Goal: Task Accomplishment & Management: Manage account settings

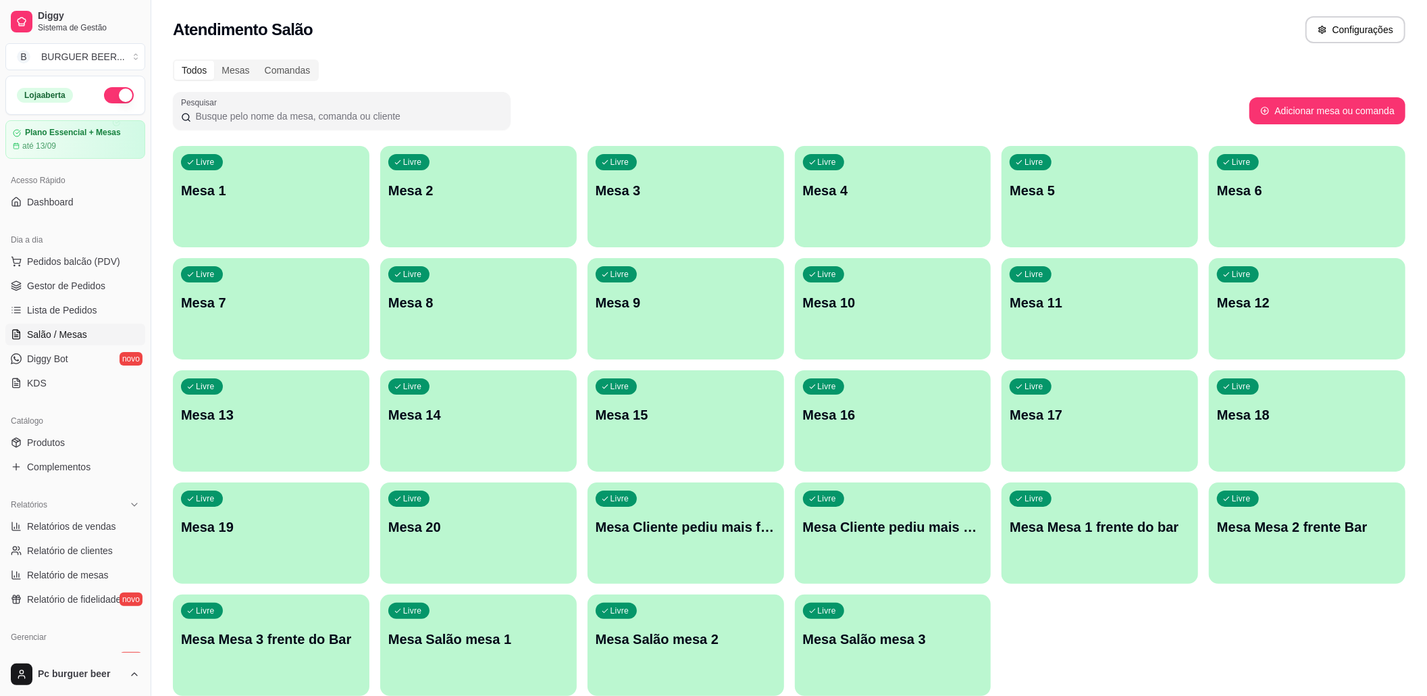
click at [471, 317] on div "Livre Mesa 8" at bounding box center [478, 300] width 197 height 85
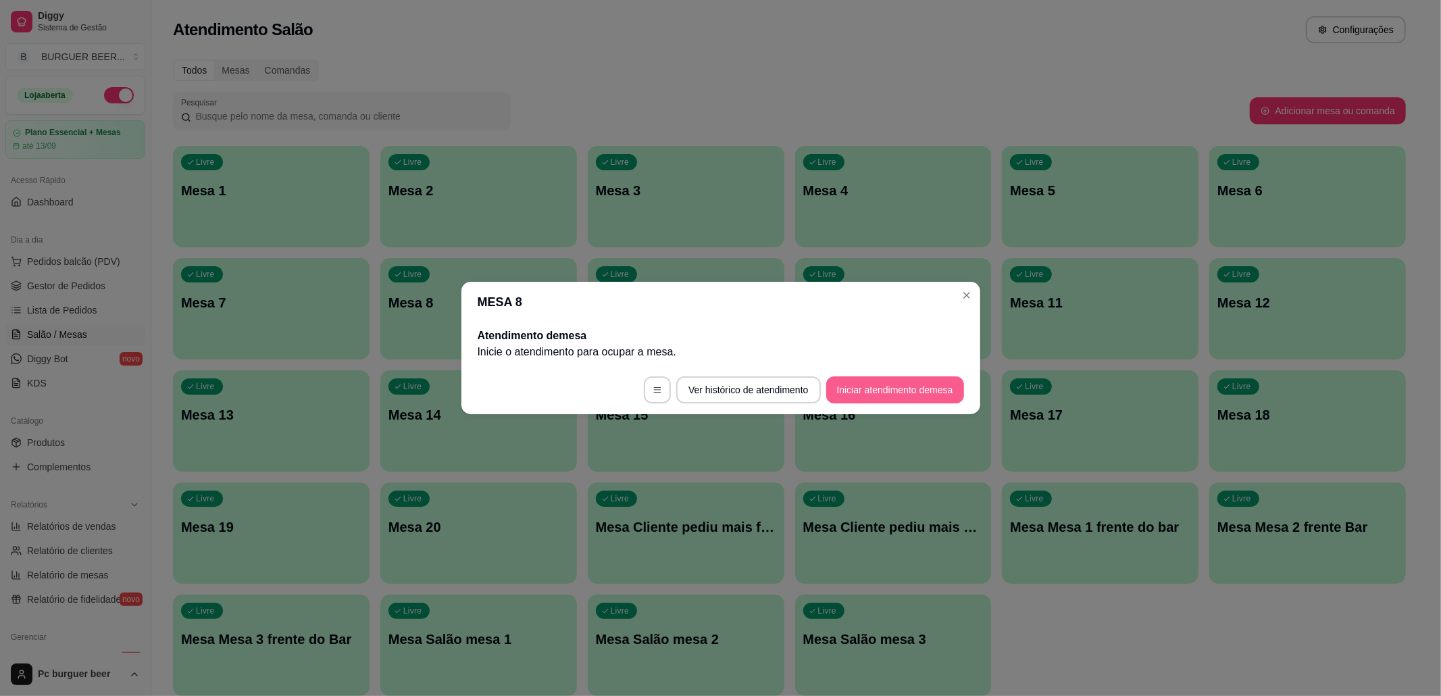
click at [865, 392] on button "Iniciar atendimento de mesa" at bounding box center [895, 389] width 138 height 27
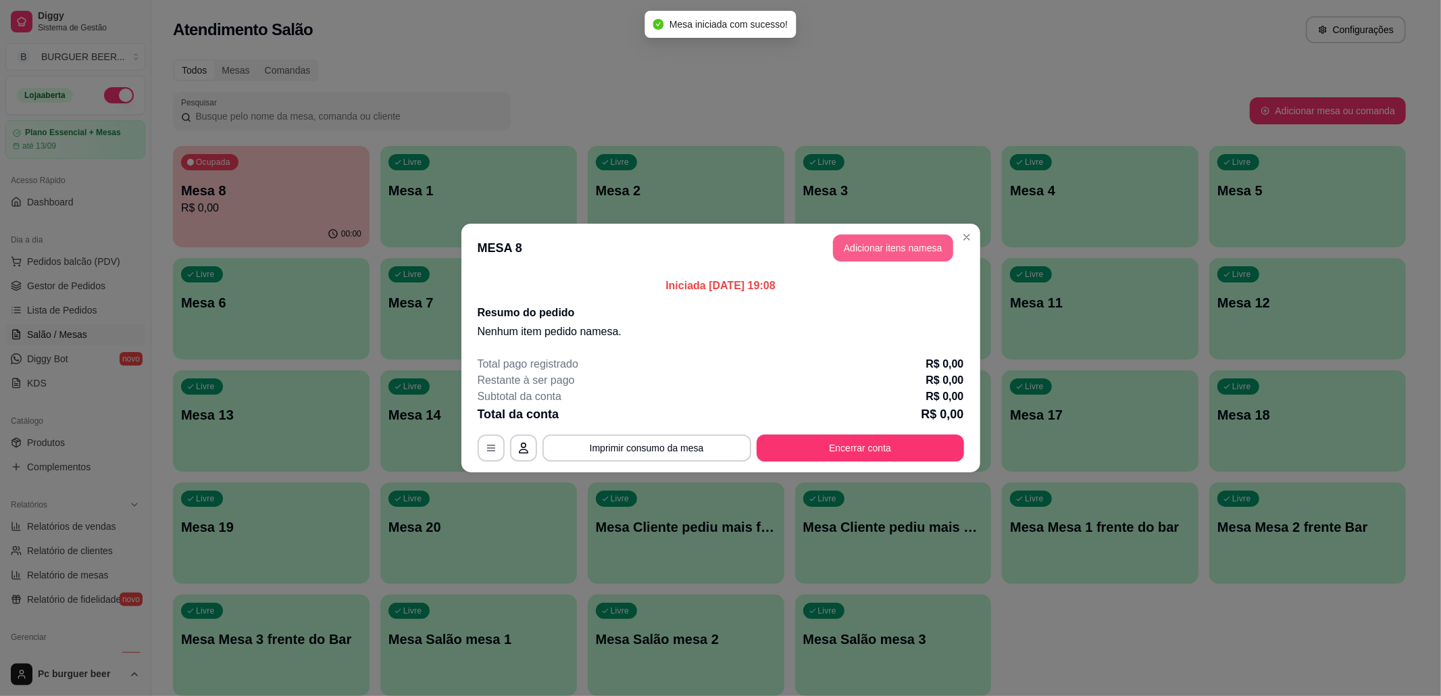
click at [870, 253] on button "Adicionar itens na mesa" at bounding box center [893, 247] width 120 height 27
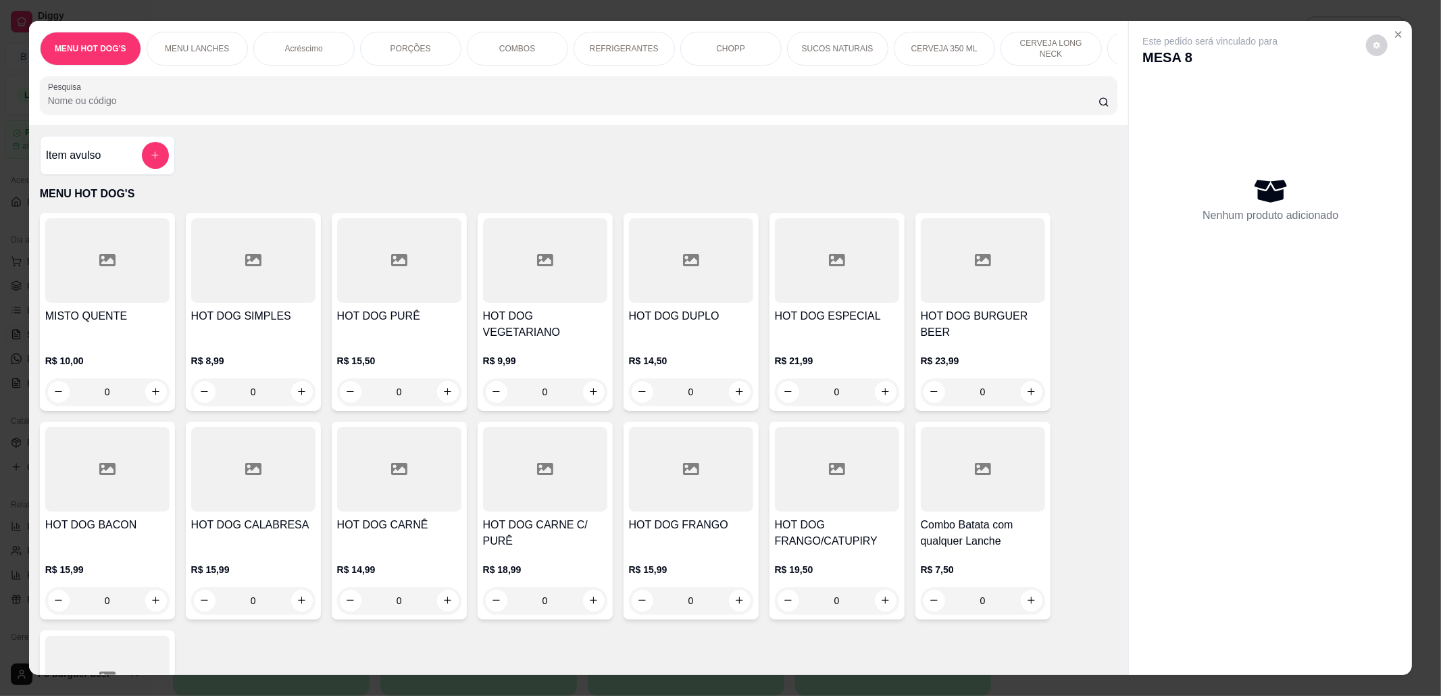
click at [724, 51] on p "CHOPP" at bounding box center [730, 48] width 29 height 11
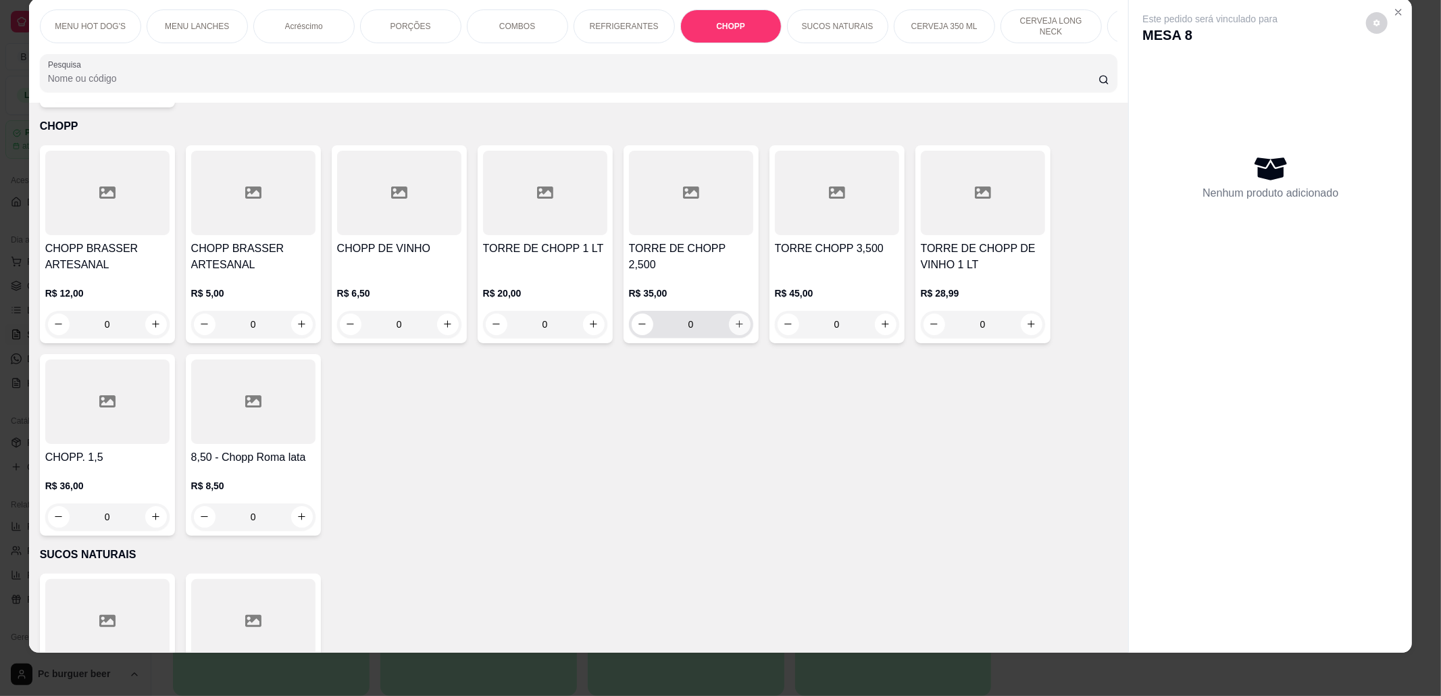
click at [736, 322] on icon "increase-product-quantity" at bounding box center [739, 324] width 7 height 7
type input "1"
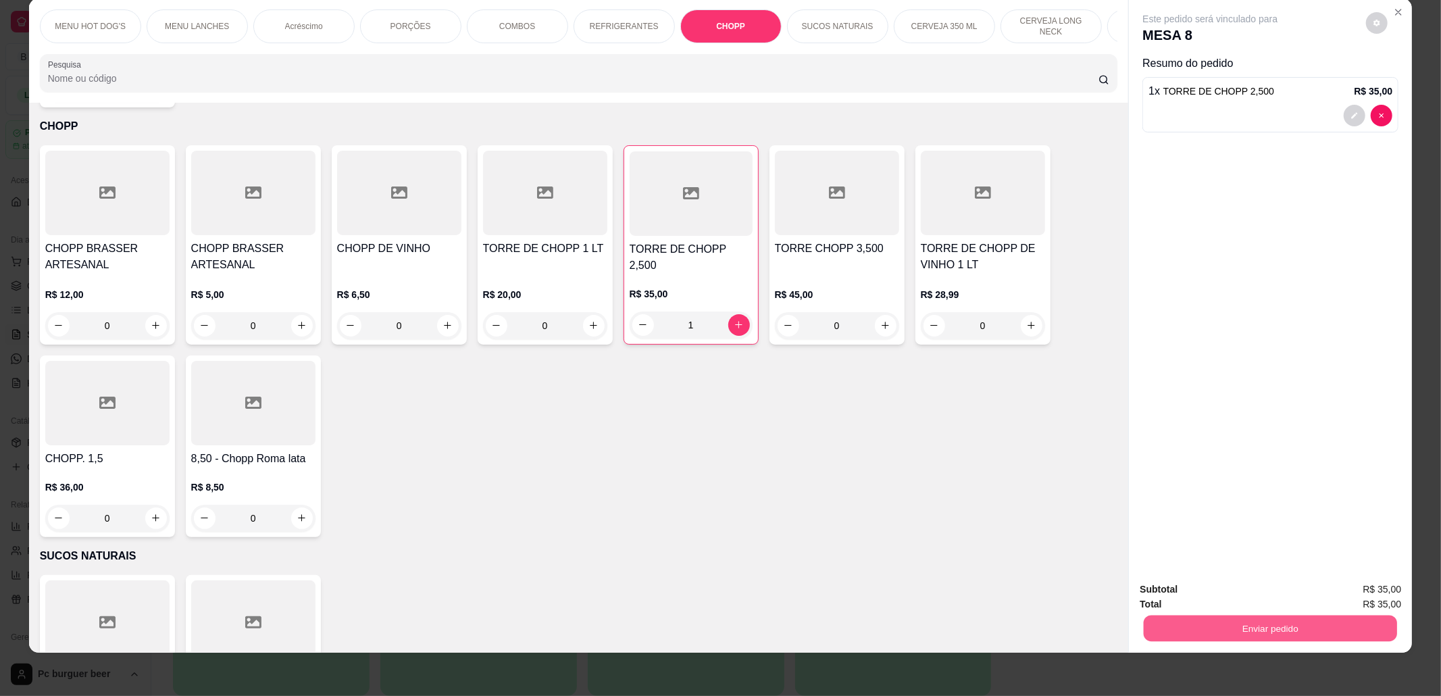
click at [1236, 622] on button "Enviar pedido" at bounding box center [1270, 628] width 253 height 26
click at [1231, 592] on button "Não registrar e enviar pedido" at bounding box center [1224, 596] width 141 height 26
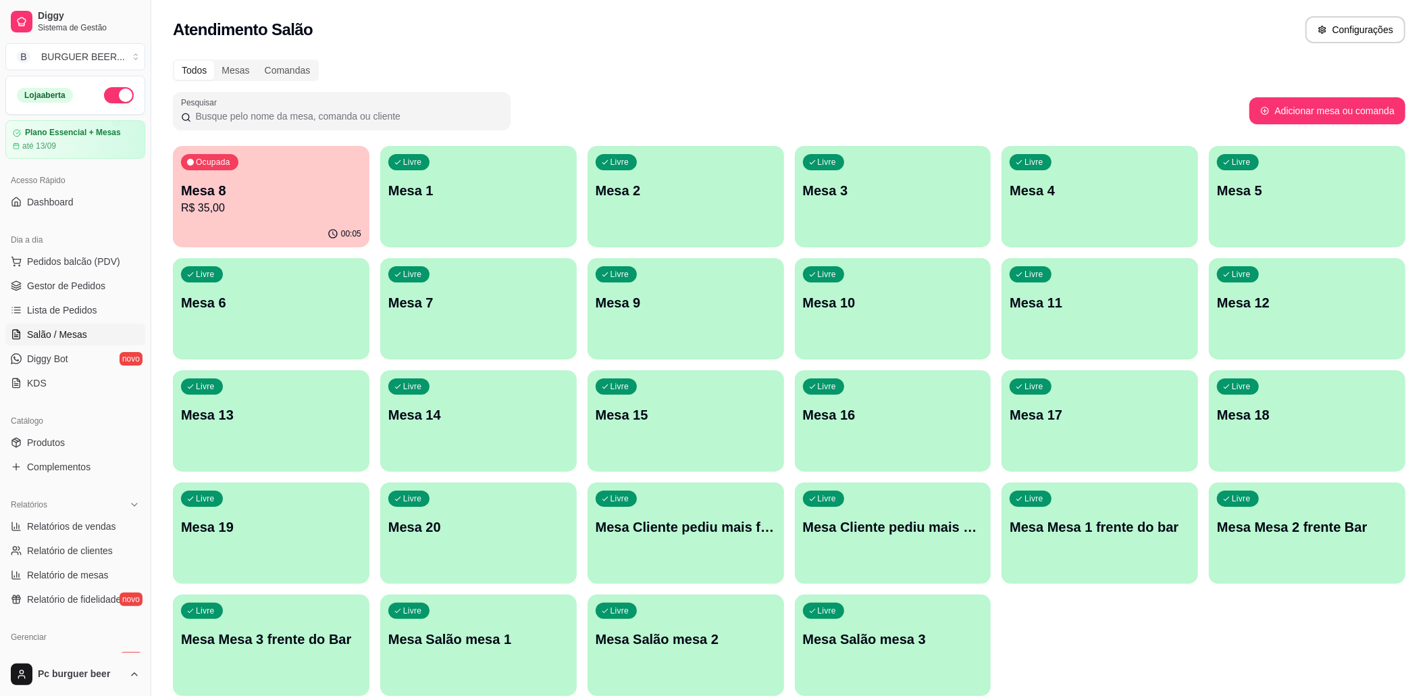
click at [307, 209] on p "R$ 35,00" at bounding box center [271, 208] width 180 height 16
click at [298, 220] on button "Ocupada Mesa 8 R$ 35,00 00:05" at bounding box center [271, 196] width 197 height 101
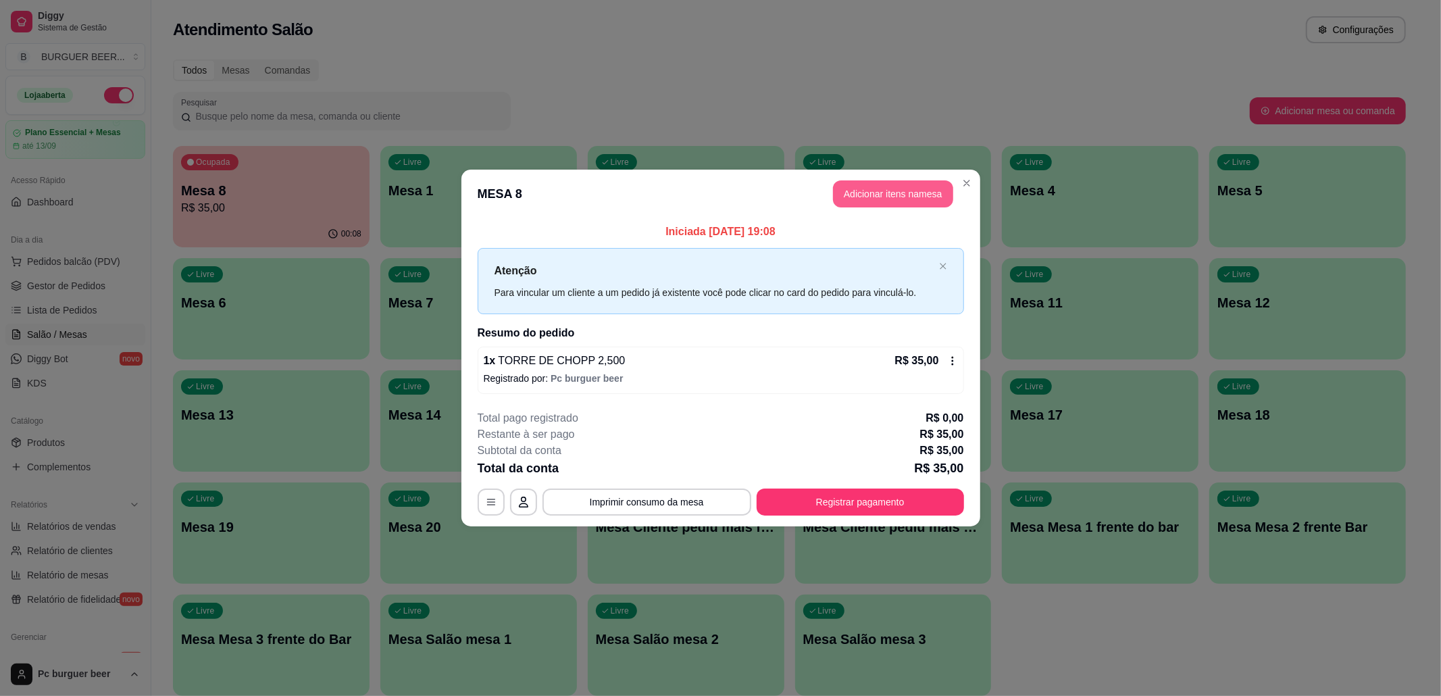
click at [875, 193] on button "Adicionar itens na mesa" at bounding box center [893, 193] width 120 height 27
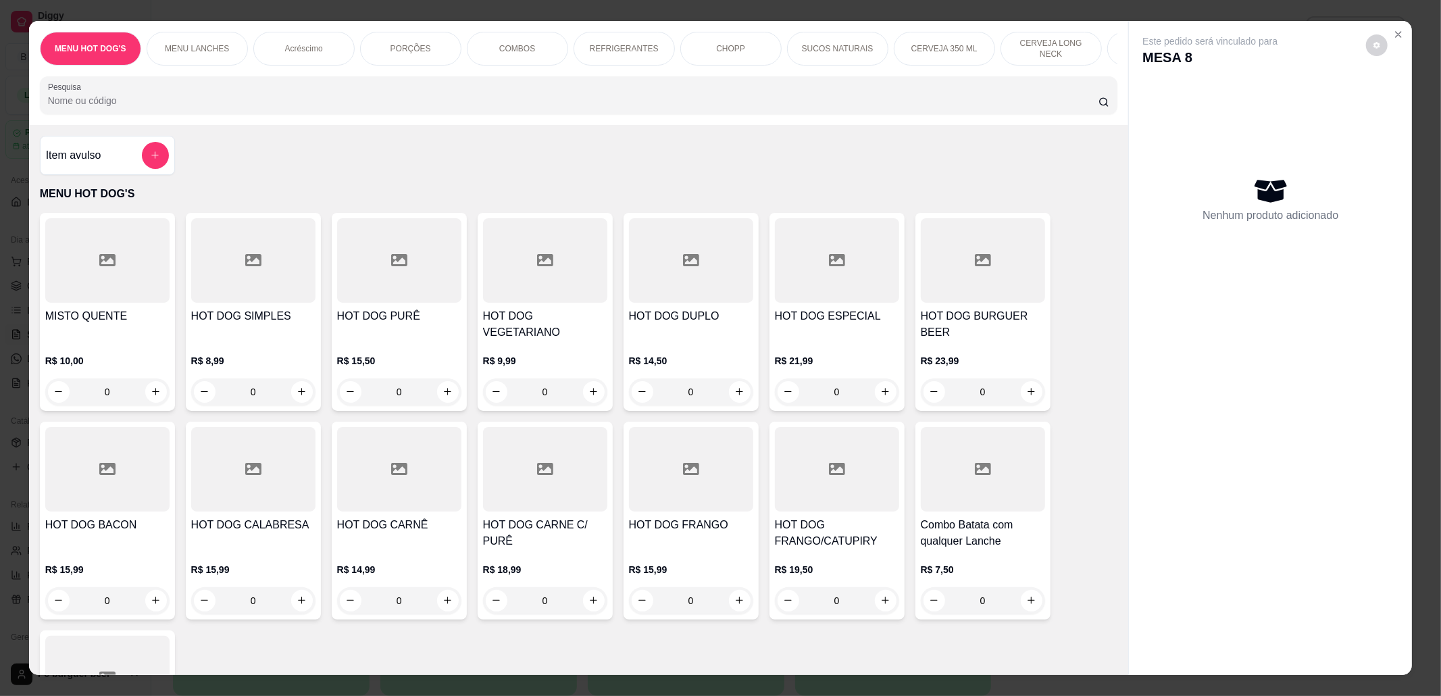
click at [430, 43] on div "PORÇÕES" at bounding box center [410, 49] width 101 height 34
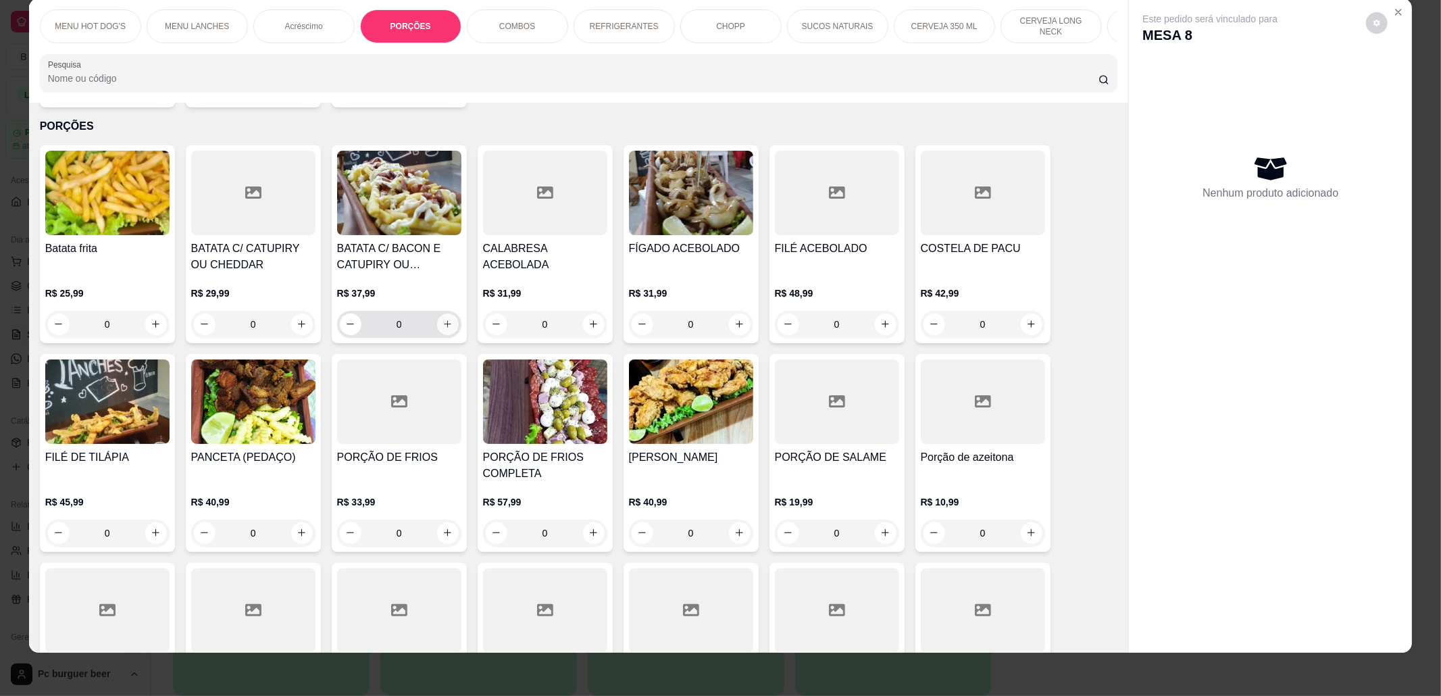
click at [442, 320] on icon "increase-product-quantity" at bounding box center [447, 324] width 10 height 10
type input "1"
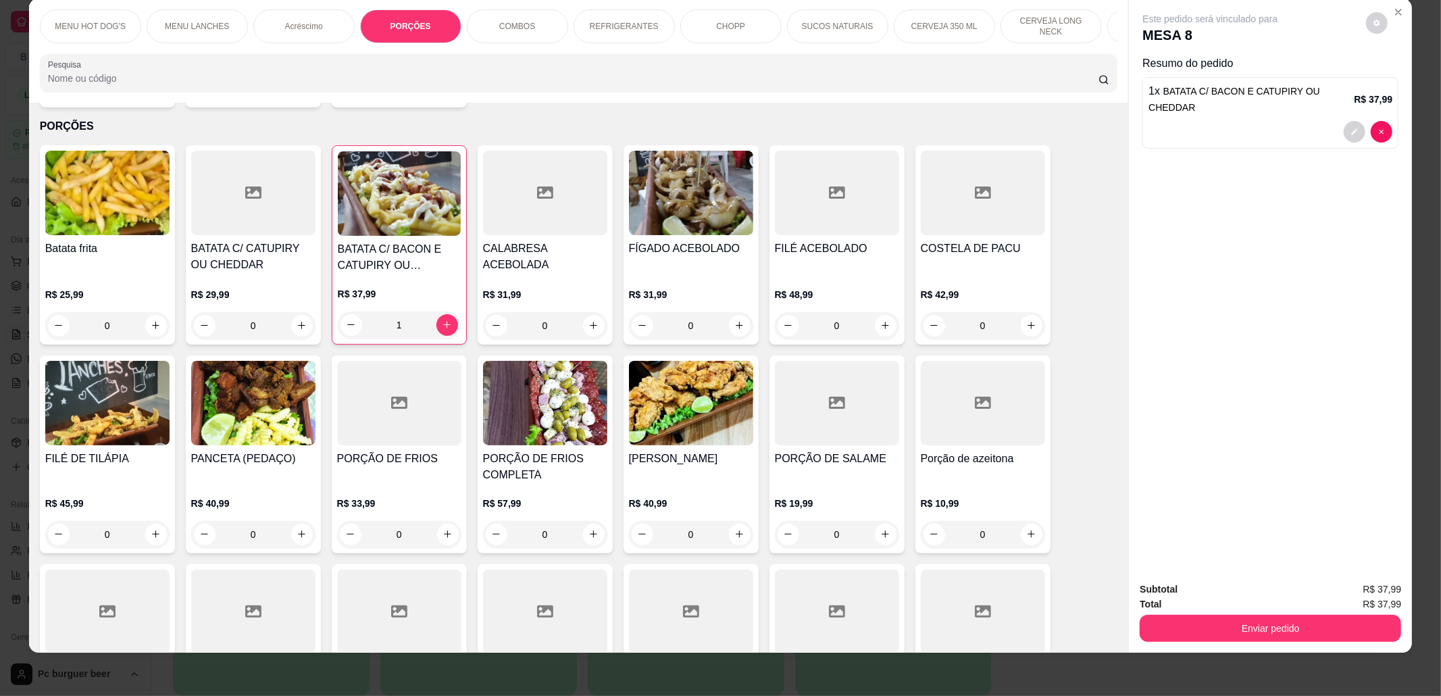
click at [944, 21] on p "CERVEJA 350 ML" at bounding box center [944, 26] width 66 height 11
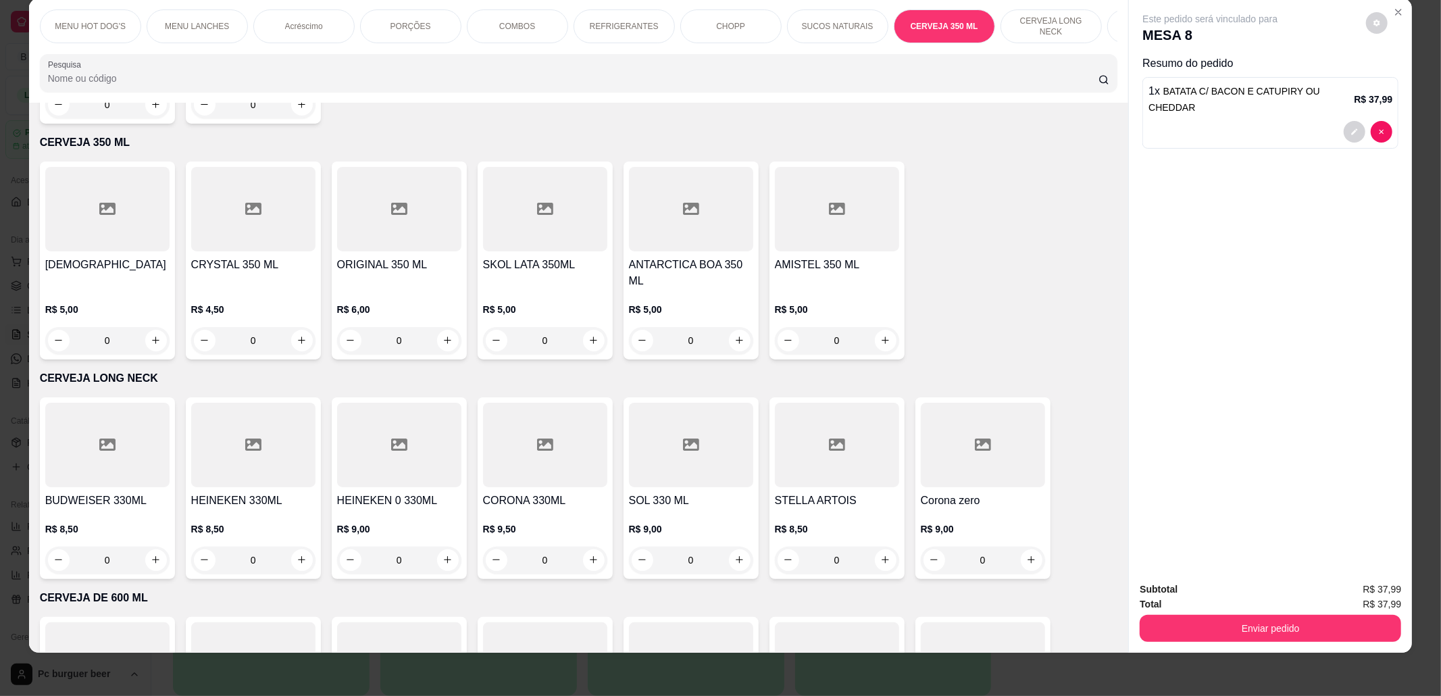
click at [603, 14] on div "REFRIGERANTES" at bounding box center [623, 26] width 101 height 34
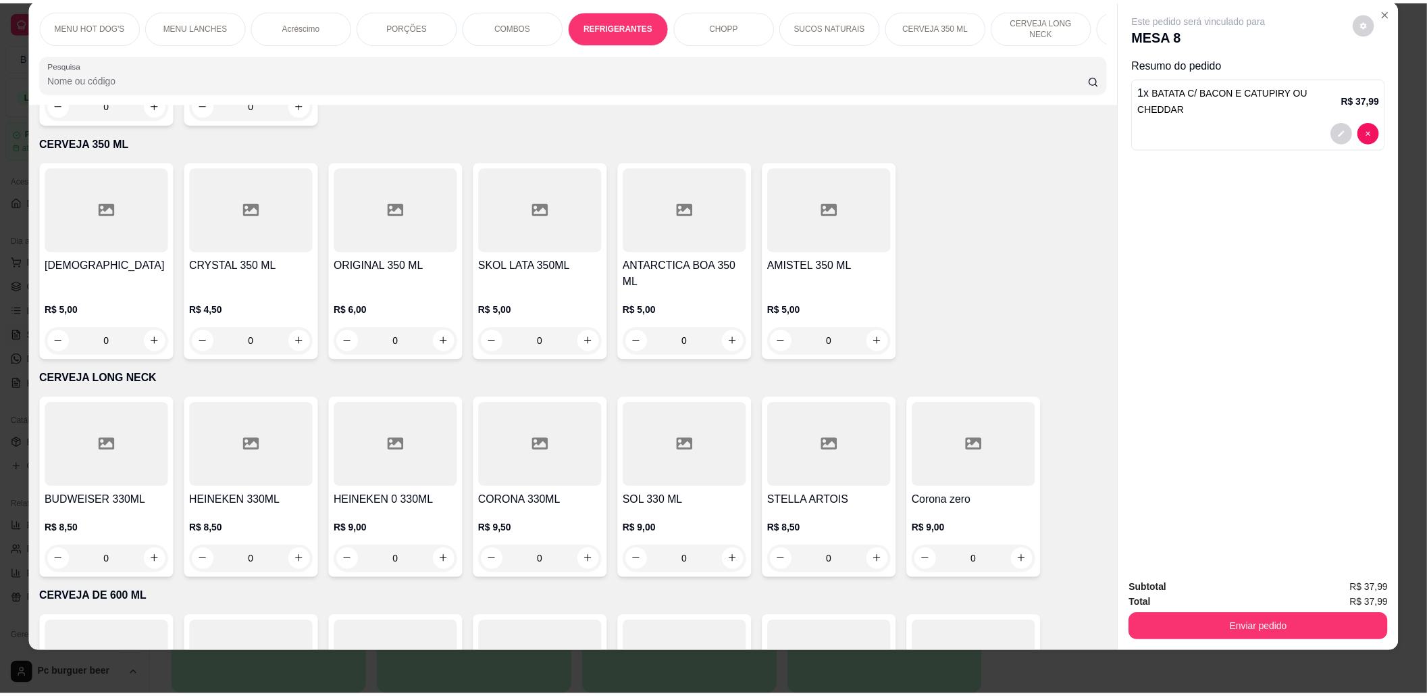
scroll to position [2991, 0]
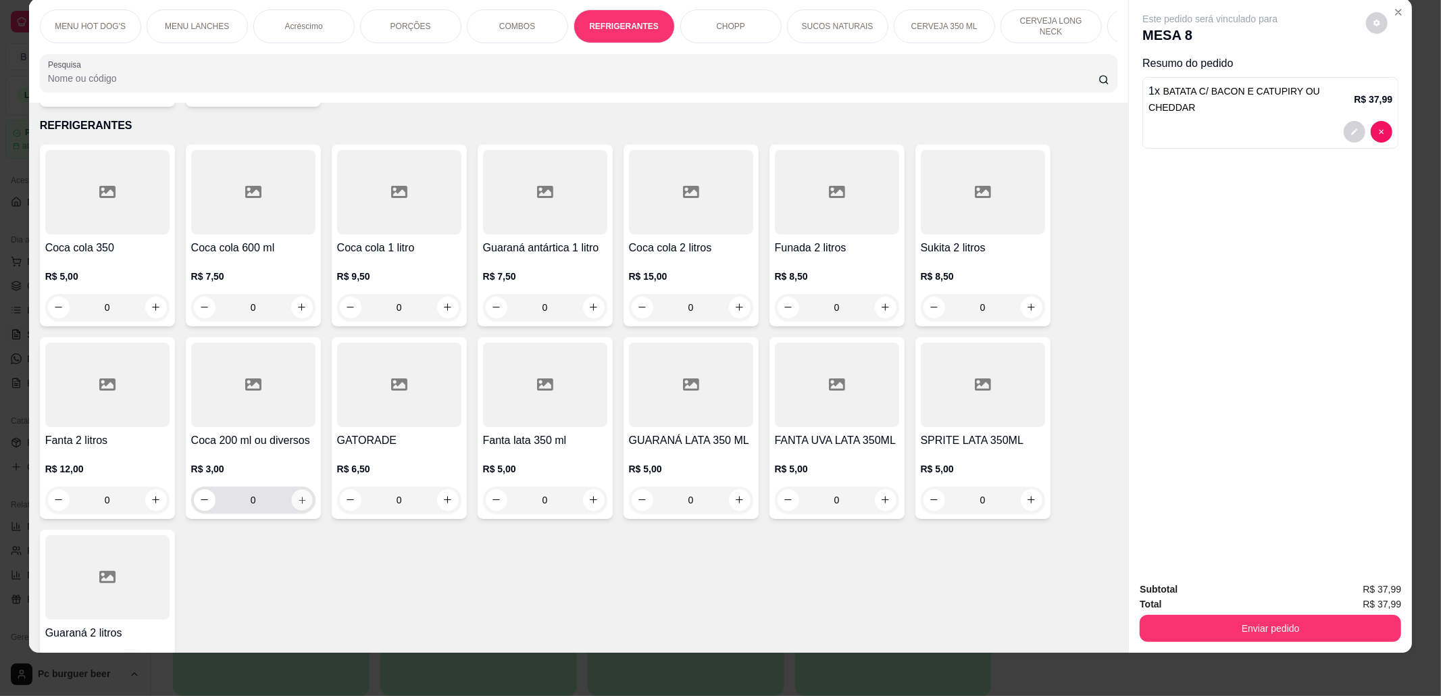
click at [298, 501] on icon "increase-product-quantity" at bounding box center [302, 500] width 10 height 10
click at [298, 500] on icon "increase-product-quantity" at bounding box center [301, 500] width 10 height 10
type input "2"
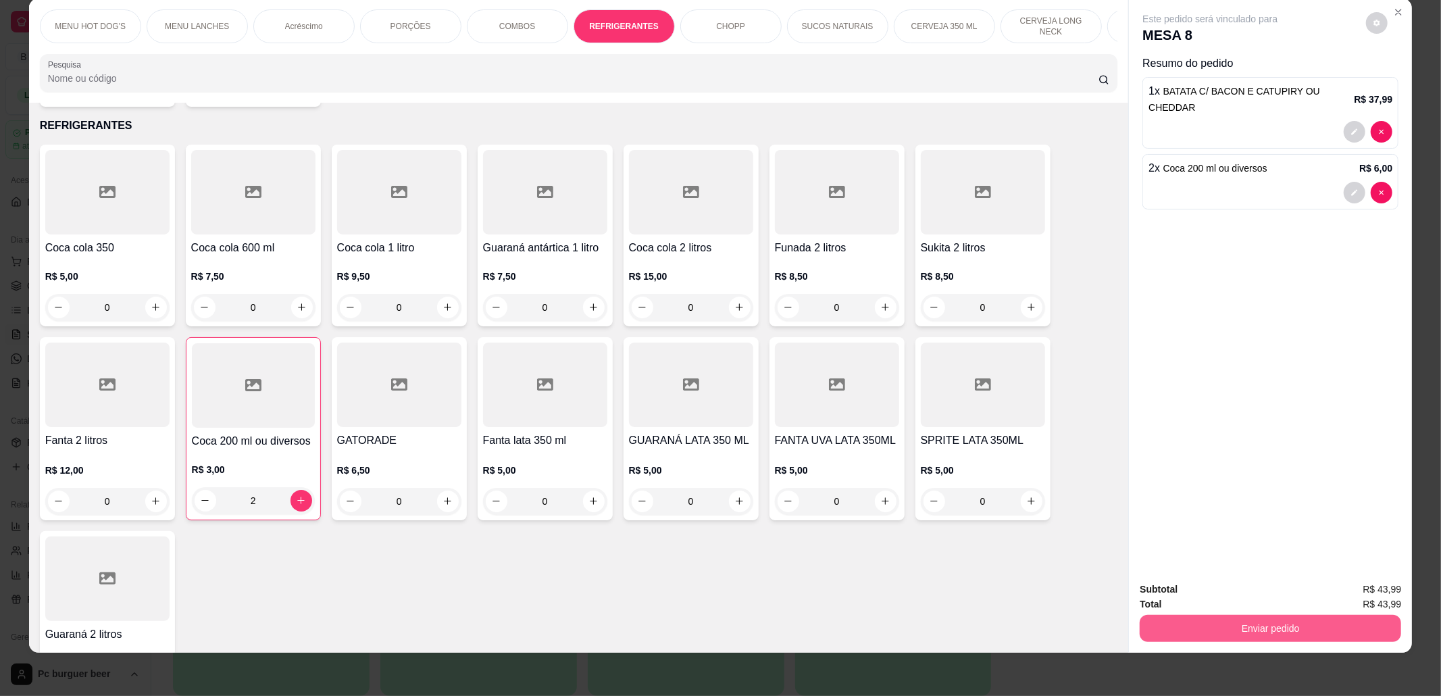
click at [1270, 631] on button "Enviar pedido" at bounding box center [1270, 628] width 261 height 27
click at [1271, 596] on button "Não registrar e enviar pedido" at bounding box center [1224, 596] width 141 height 26
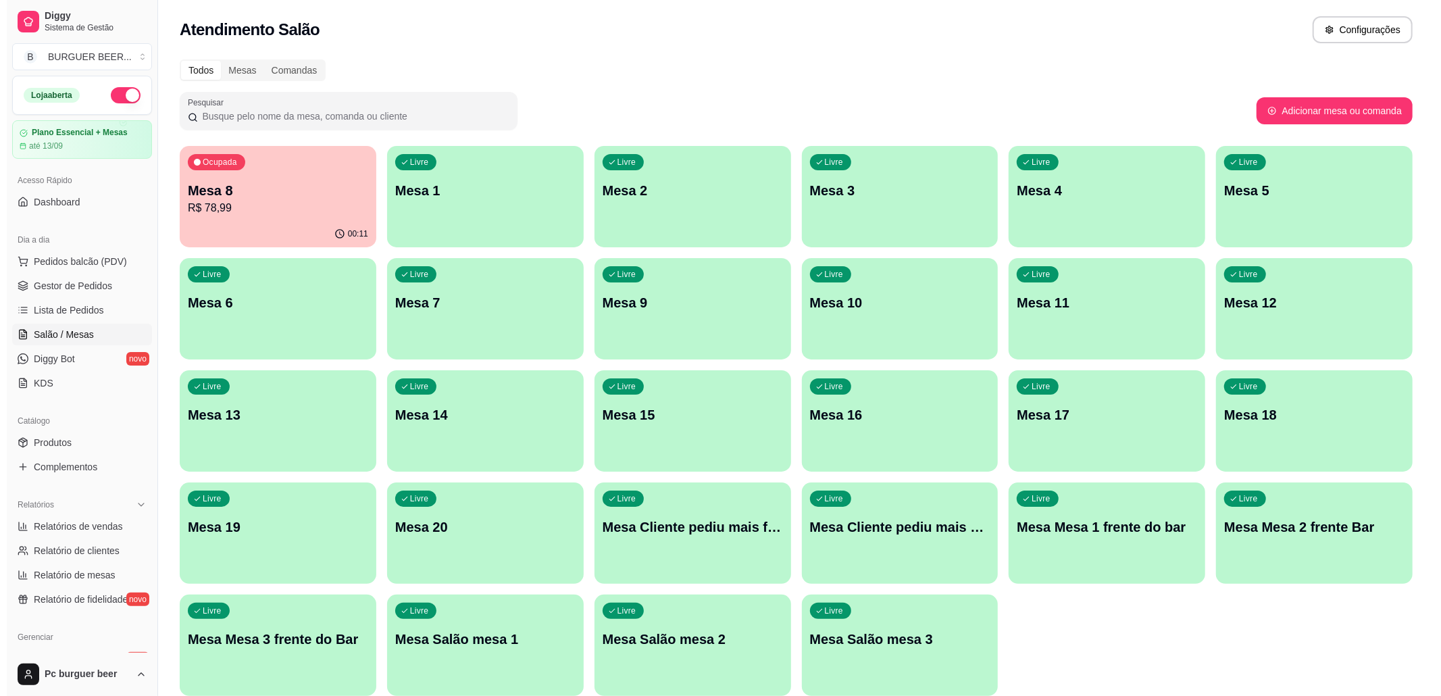
scroll to position [55, 0]
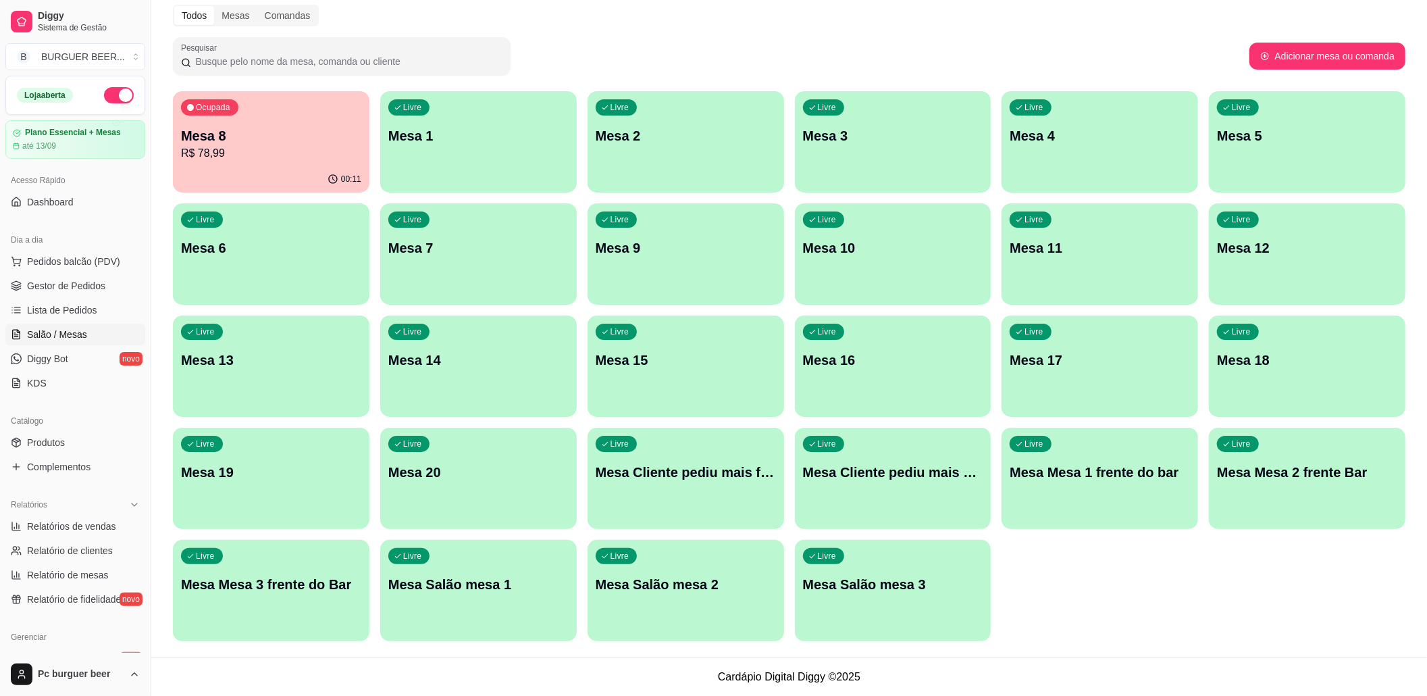
click at [641, 477] on p "Mesa Cliente pediu mais falta pagar 1" at bounding box center [686, 472] width 180 height 19
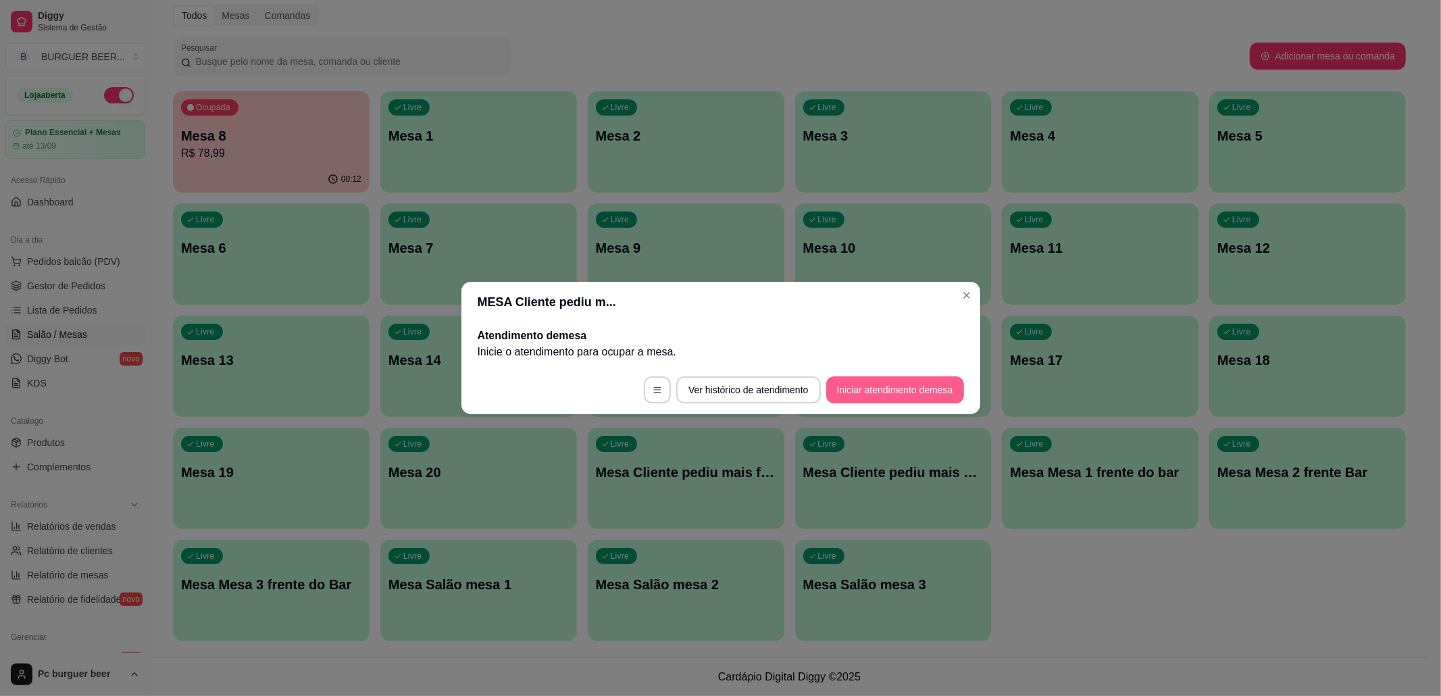
click at [890, 392] on button "Iniciar atendimento de mesa" at bounding box center [895, 389] width 138 height 27
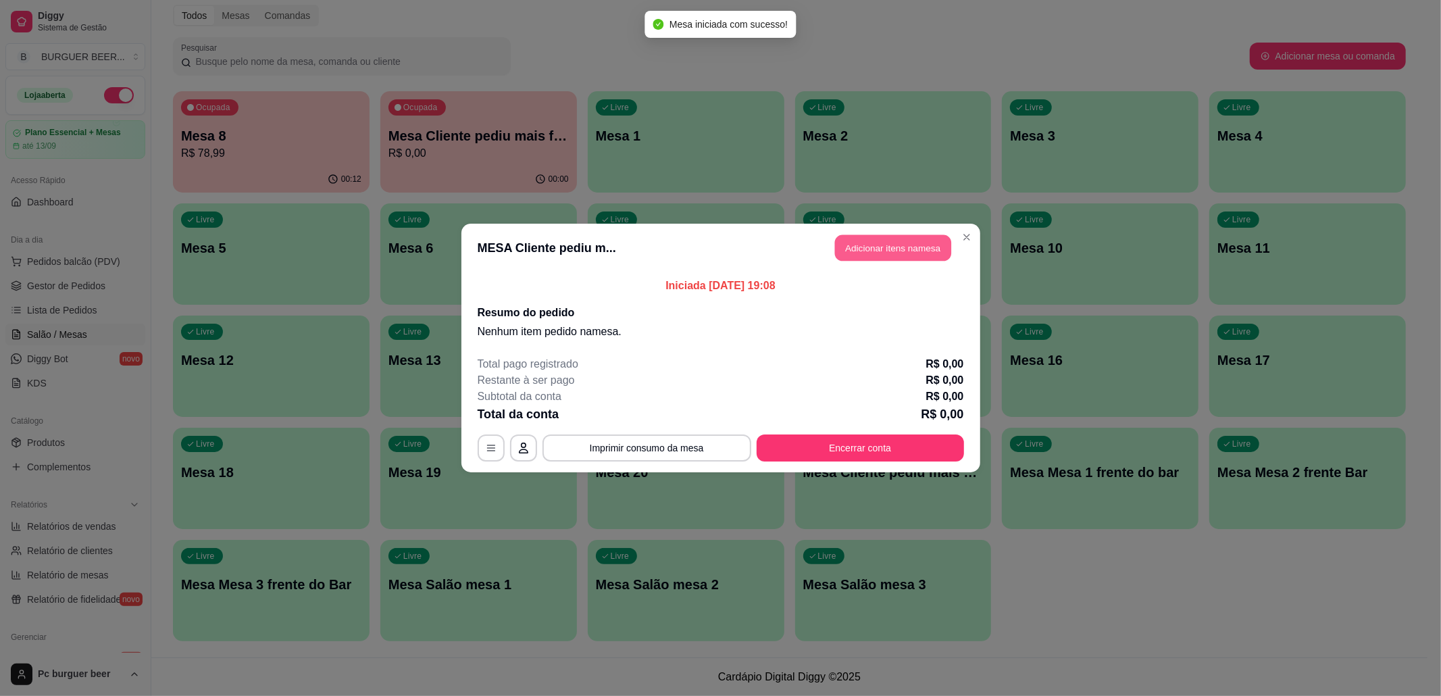
click at [873, 253] on button "Adicionar itens na mesa" at bounding box center [893, 248] width 116 height 26
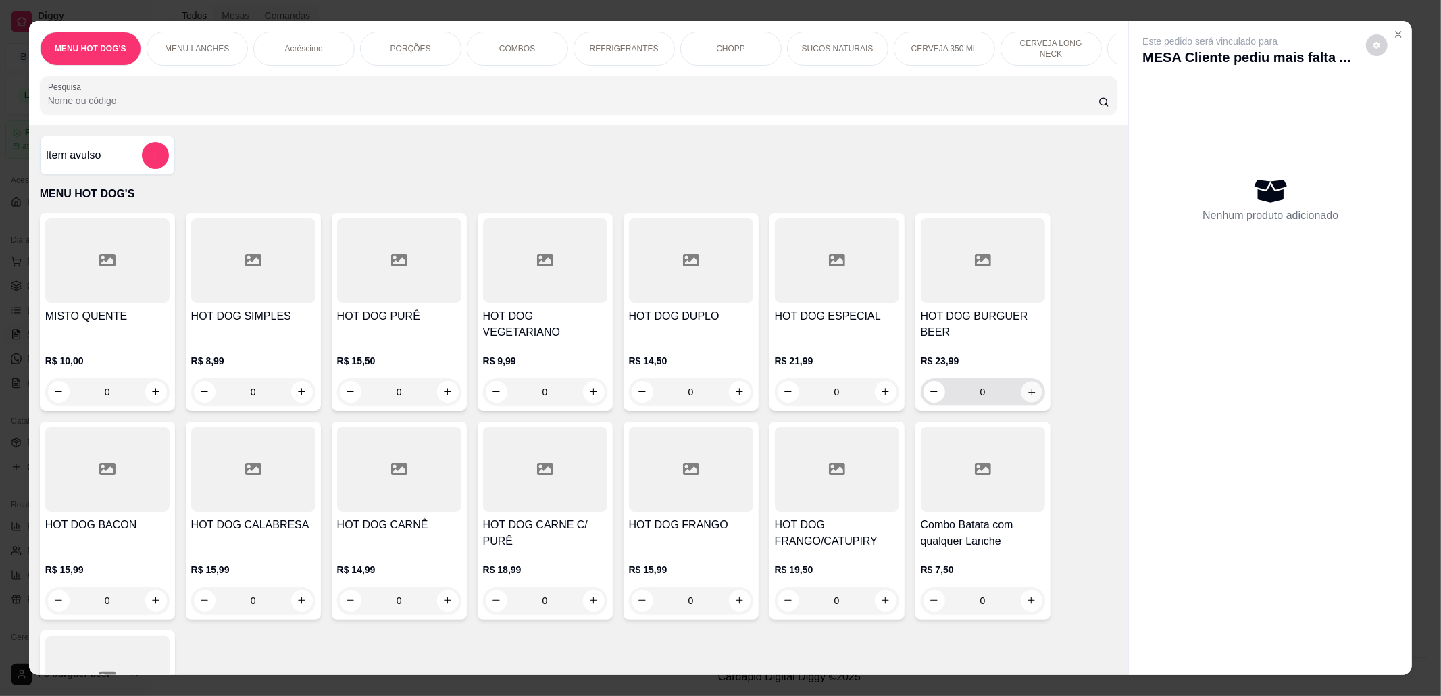
click at [1027, 387] on icon "increase-product-quantity" at bounding box center [1031, 392] width 10 height 10
type input "1"
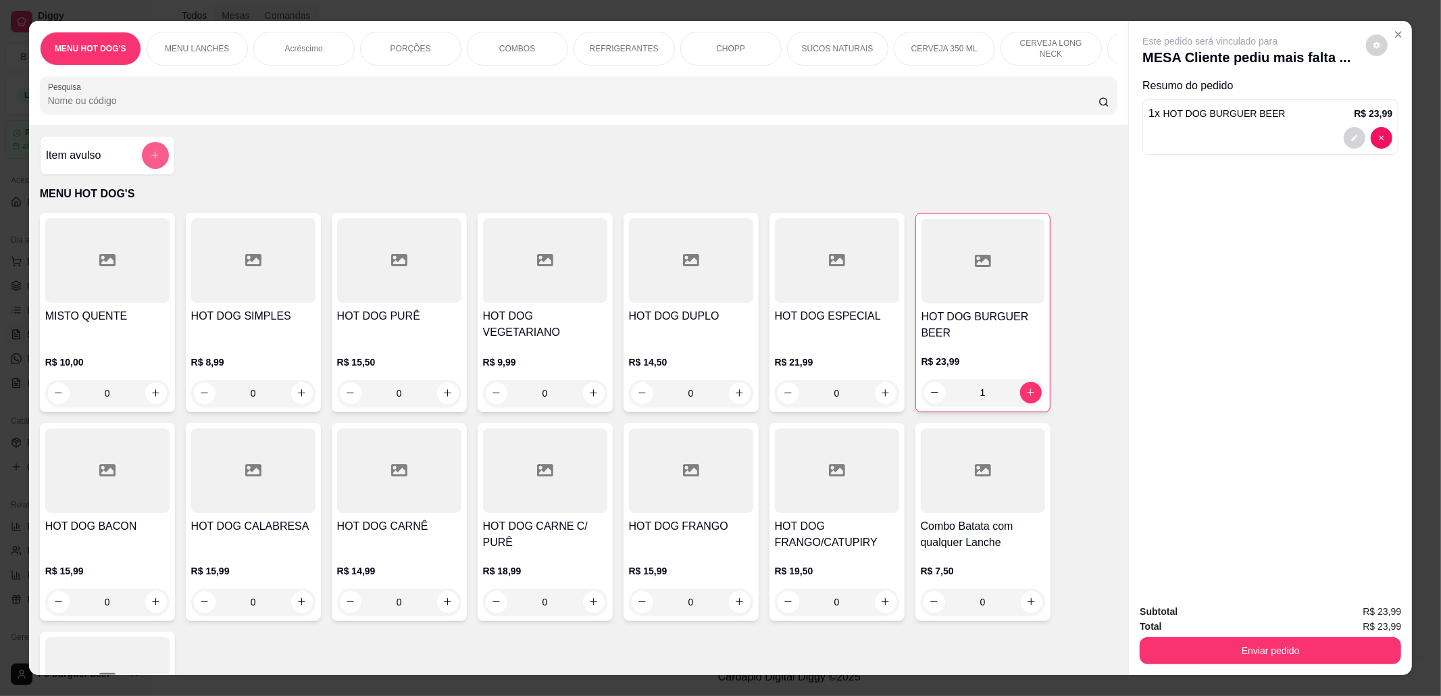
click at [150, 160] on icon "add-separate-item" at bounding box center [155, 155] width 10 height 10
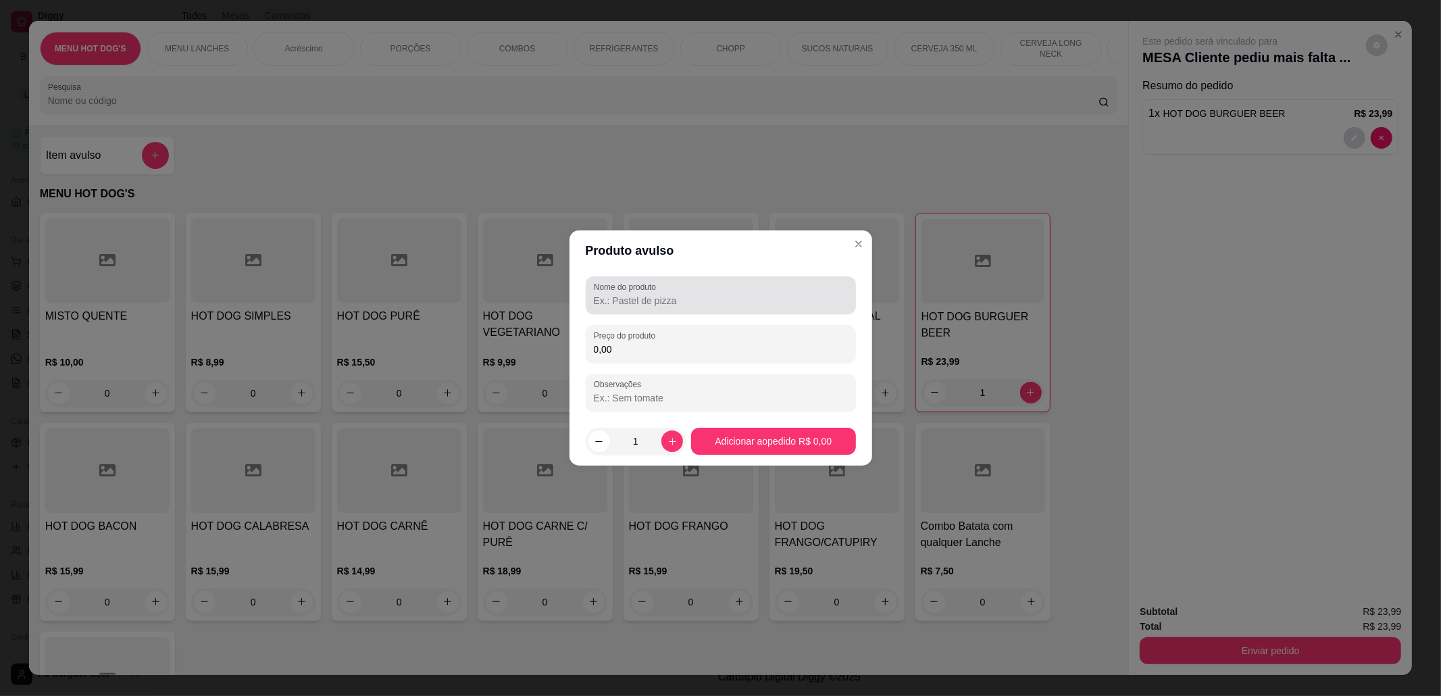
click at [681, 300] on input "Nome do produto" at bounding box center [721, 301] width 254 height 14
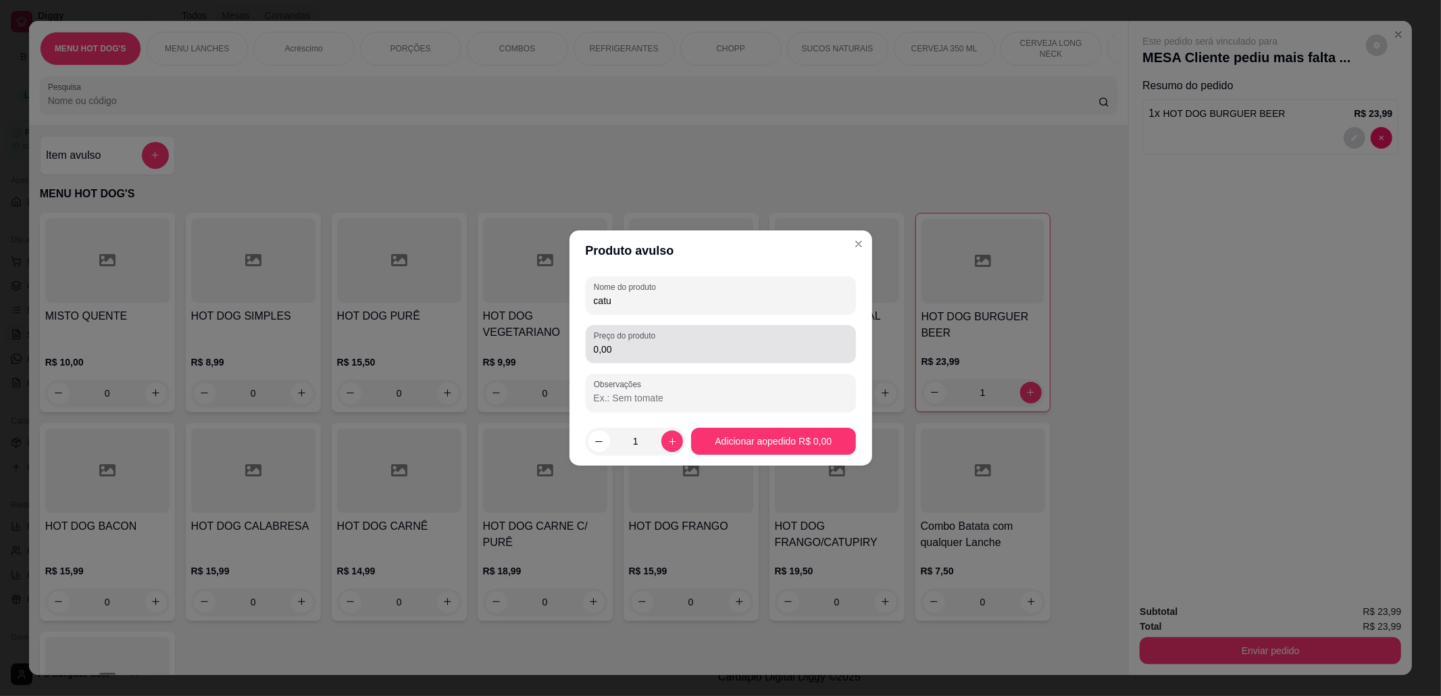
type input "catu"
click at [663, 350] on input "0,00" at bounding box center [721, 349] width 254 height 14
type input "4,50"
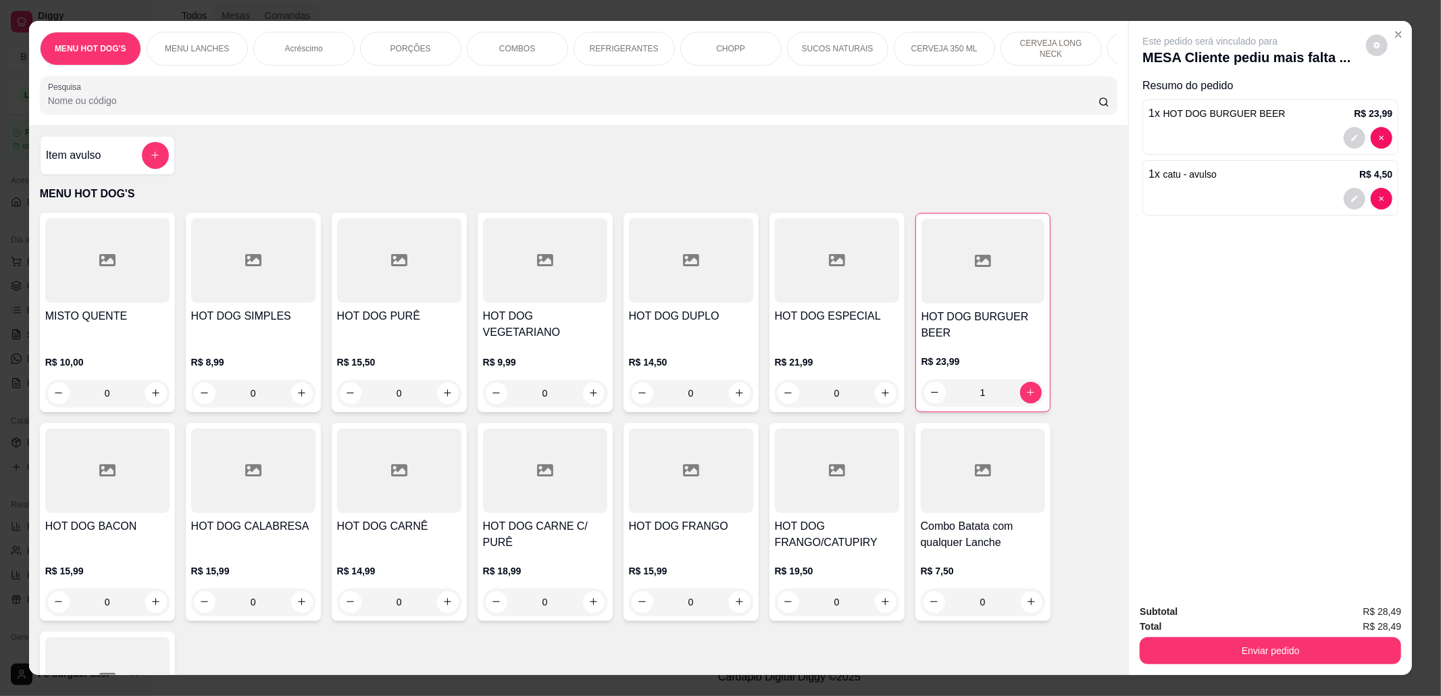
click at [174, 38] on div "MENU LANCHES" at bounding box center [197, 49] width 101 height 34
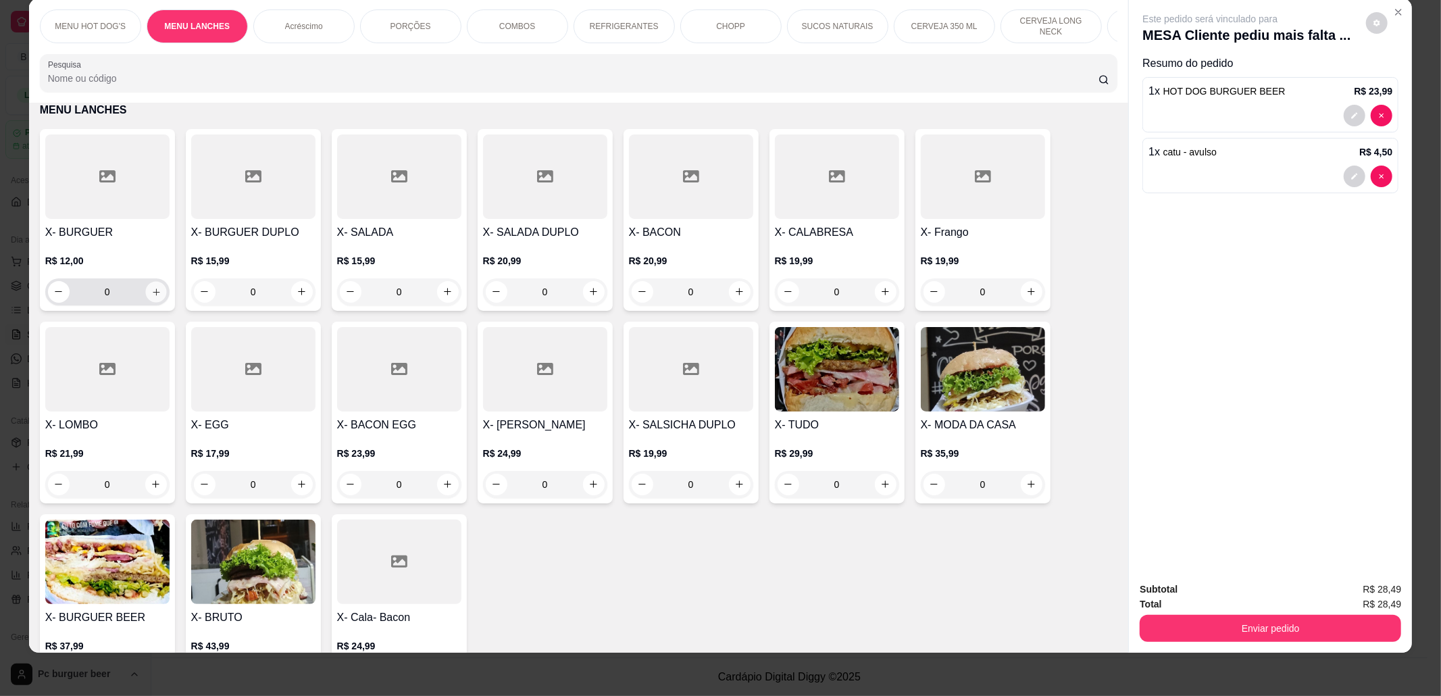
click at [151, 297] on icon "increase-product-quantity" at bounding box center [156, 292] width 10 height 10
type input "1"
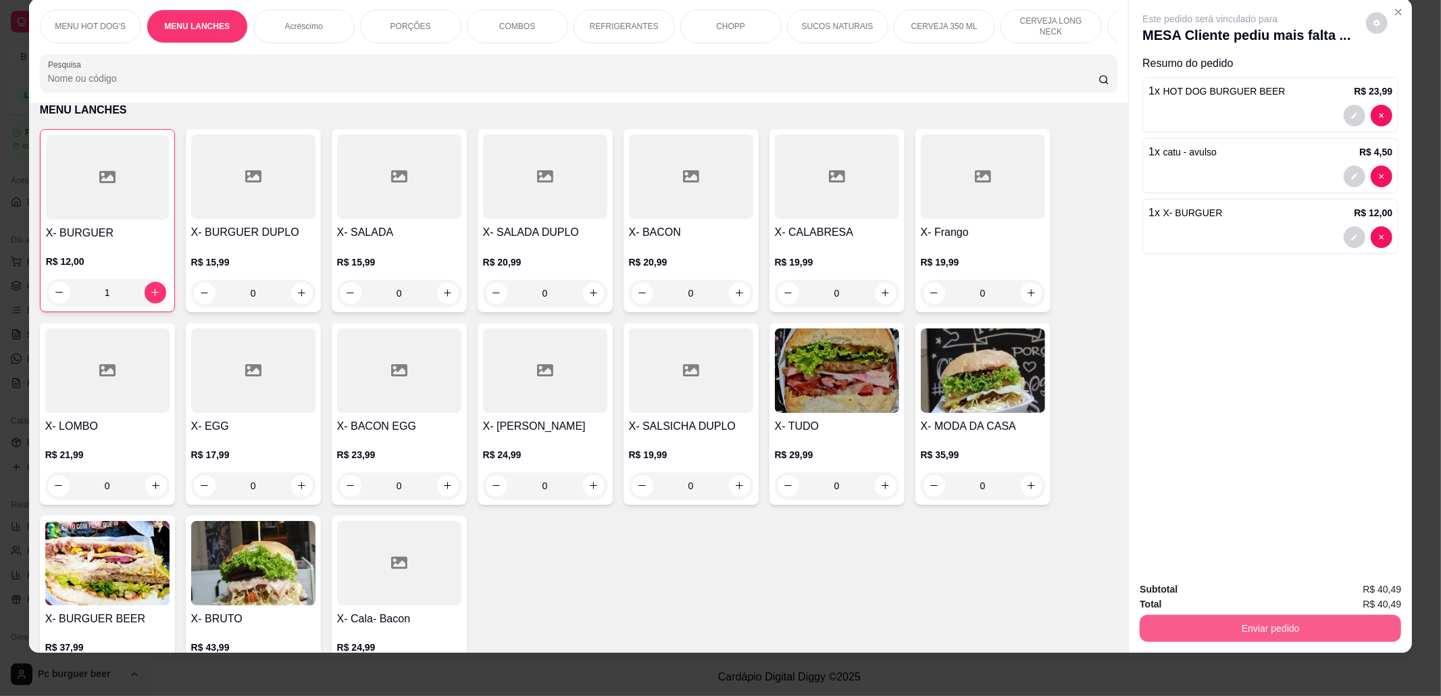
click at [1240, 634] on button "Enviar pedido" at bounding box center [1270, 628] width 261 height 27
click at [1209, 590] on button "Não registrar e enviar pedido" at bounding box center [1224, 595] width 136 height 25
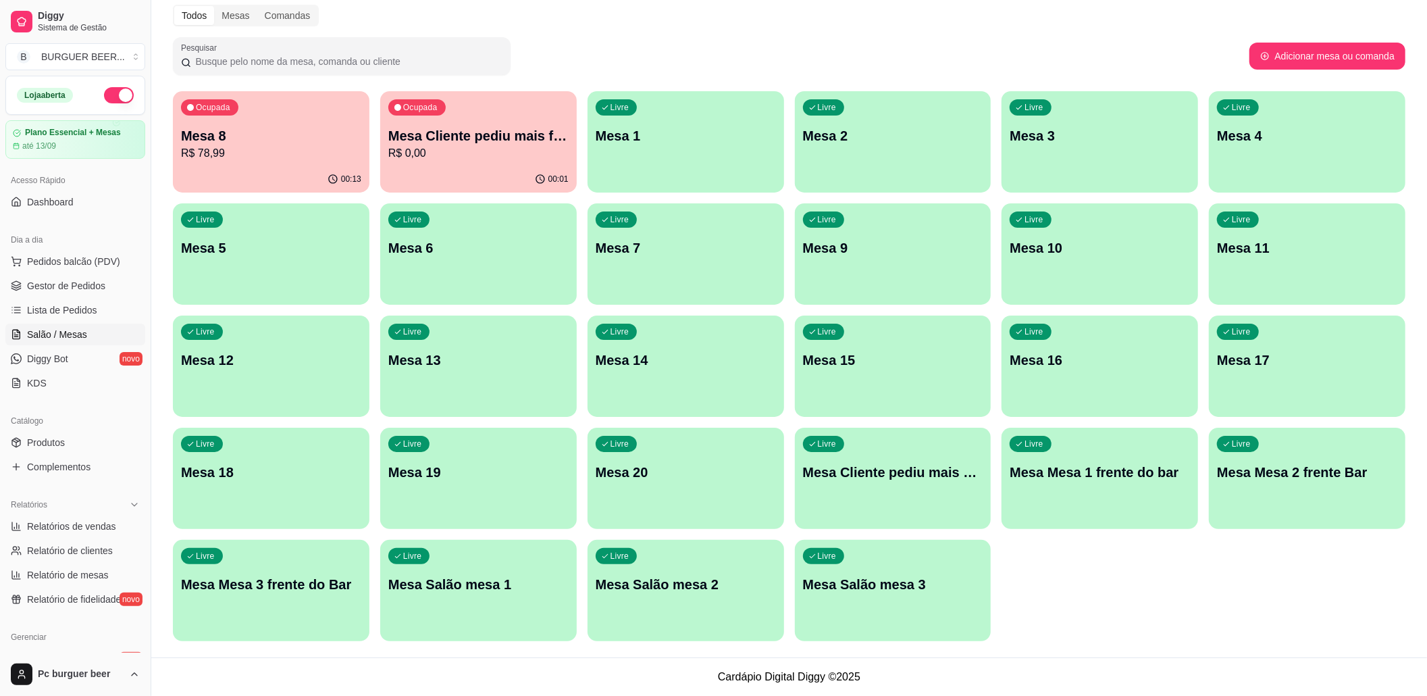
click at [241, 163] on div "Ocupada Mesa 8 R$ 78,99" at bounding box center [271, 128] width 197 height 75
click at [658, 165] on div "Livre Mesa 1" at bounding box center [686, 133] width 197 height 85
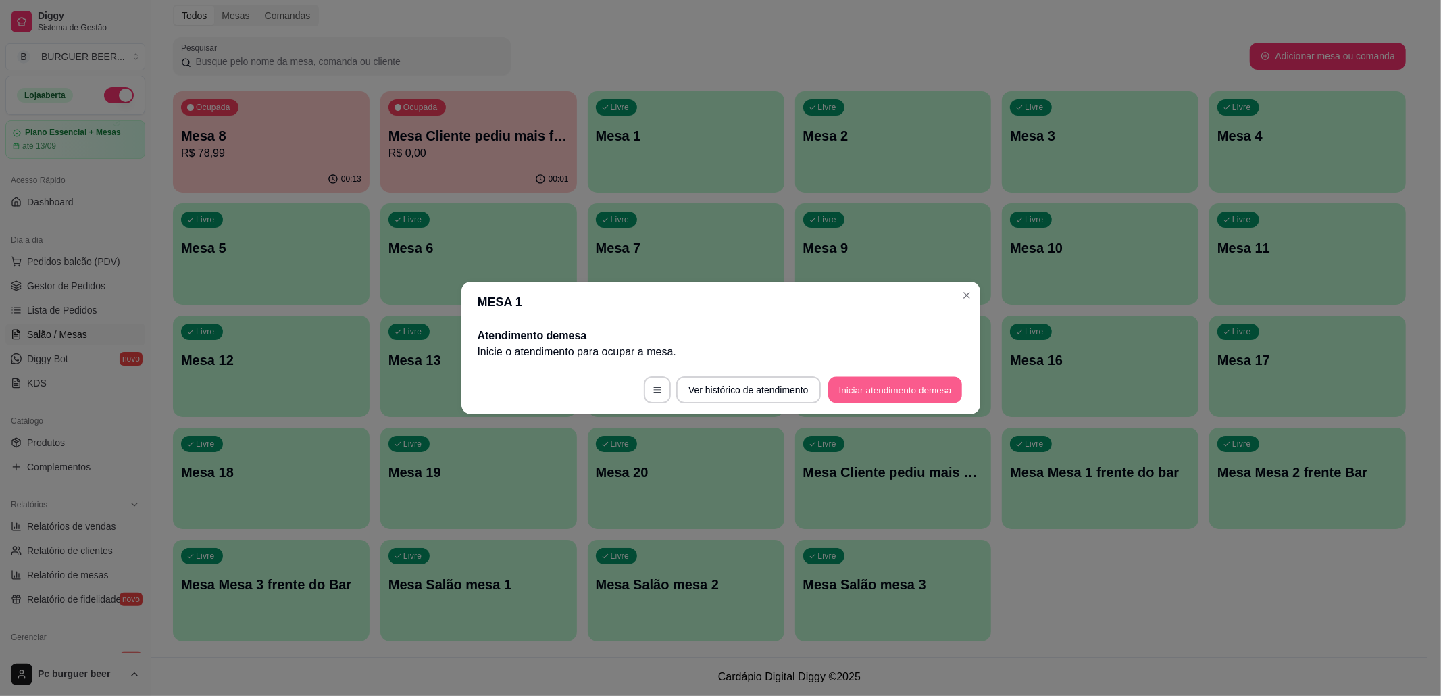
click at [851, 390] on button "Iniciar atendimento de mesa" at bounding box center [895, 390] width 134 height 26
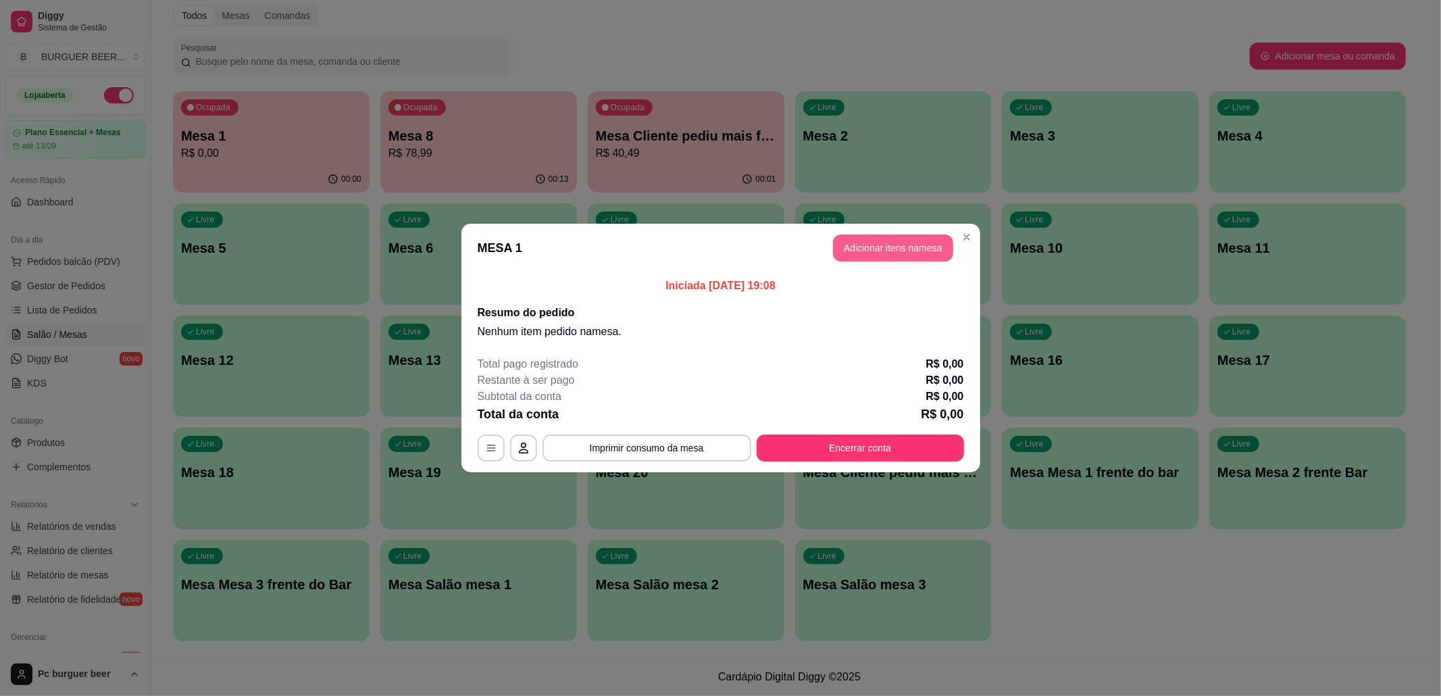
click at [898, 246] on button "Adicionar itens na mesa" at bounding box center [893, 247] width 120 height 27
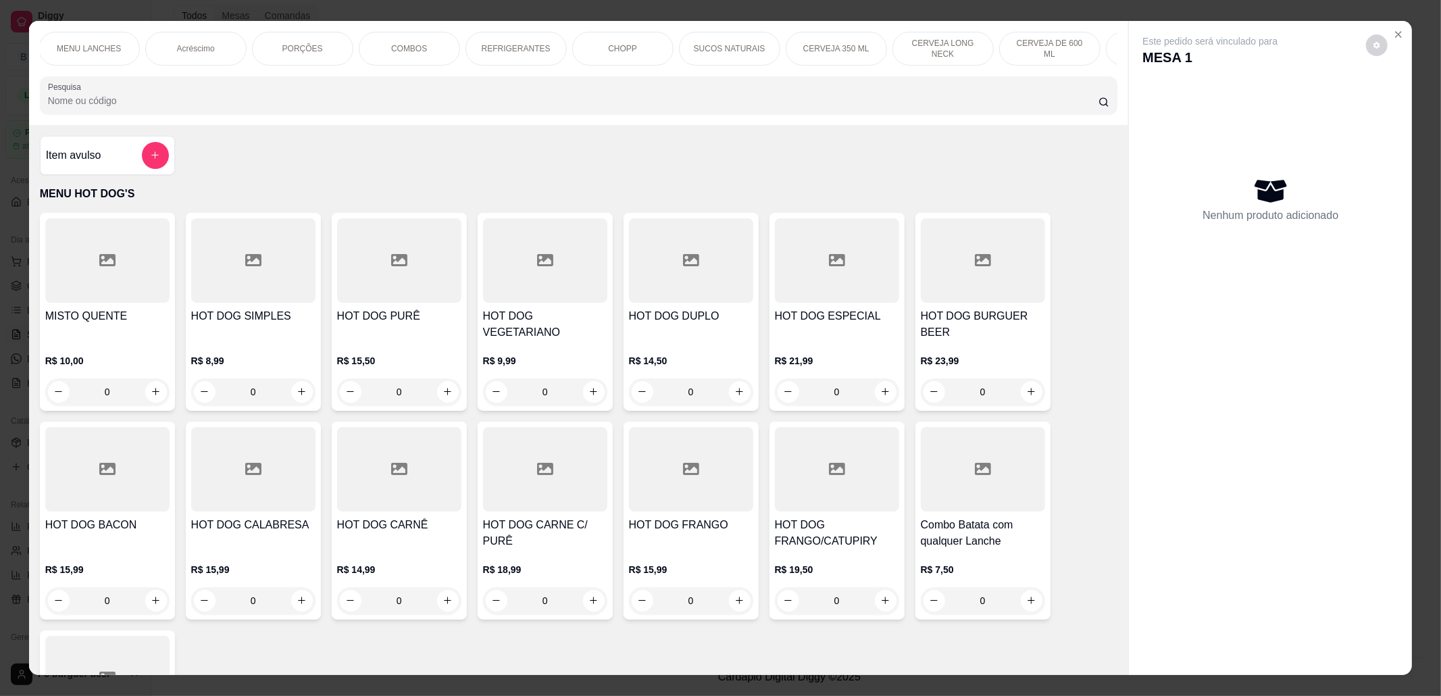
scroll to position [0, 144]
click at [1006, 35] on div "CERVEJA DE 600 ML" at bounding box center [1013, 49] width 101 height 34
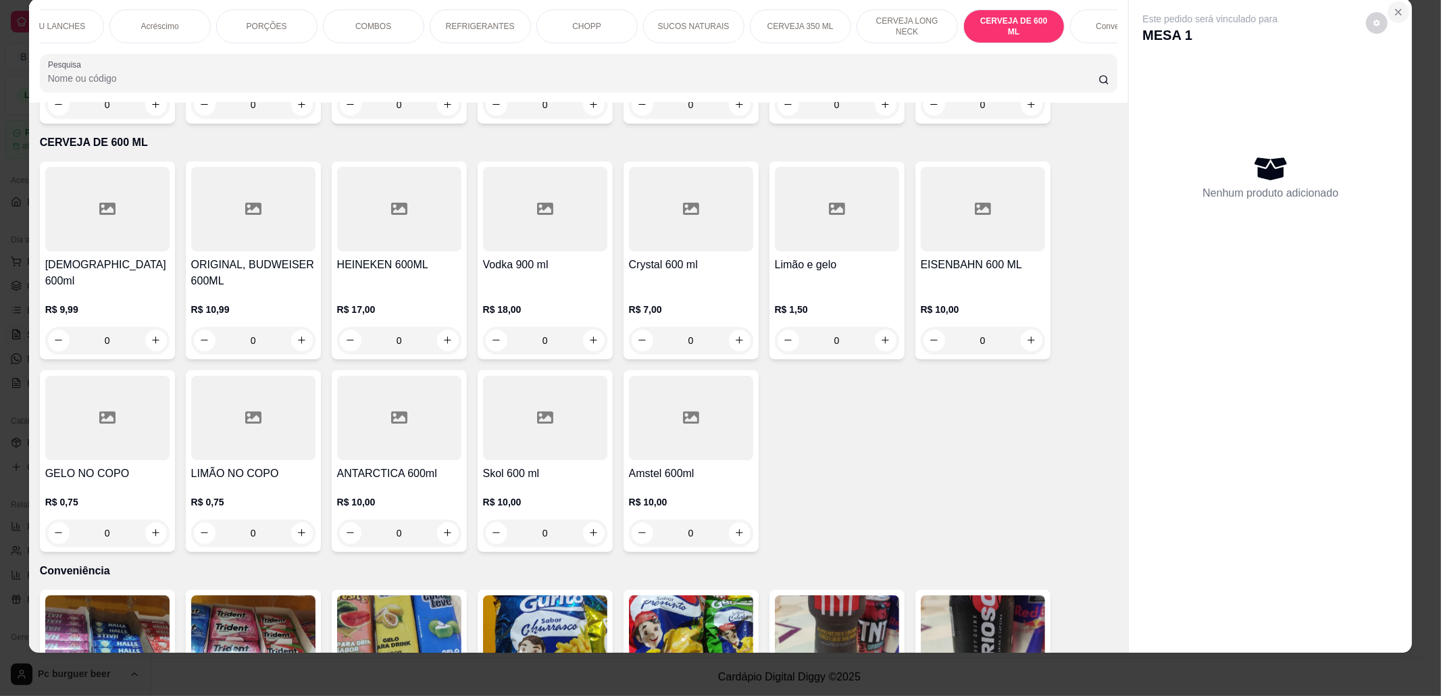
click at [1393, 9] on icon "Close" at bounding box center [1398, 12] width 11 height 11
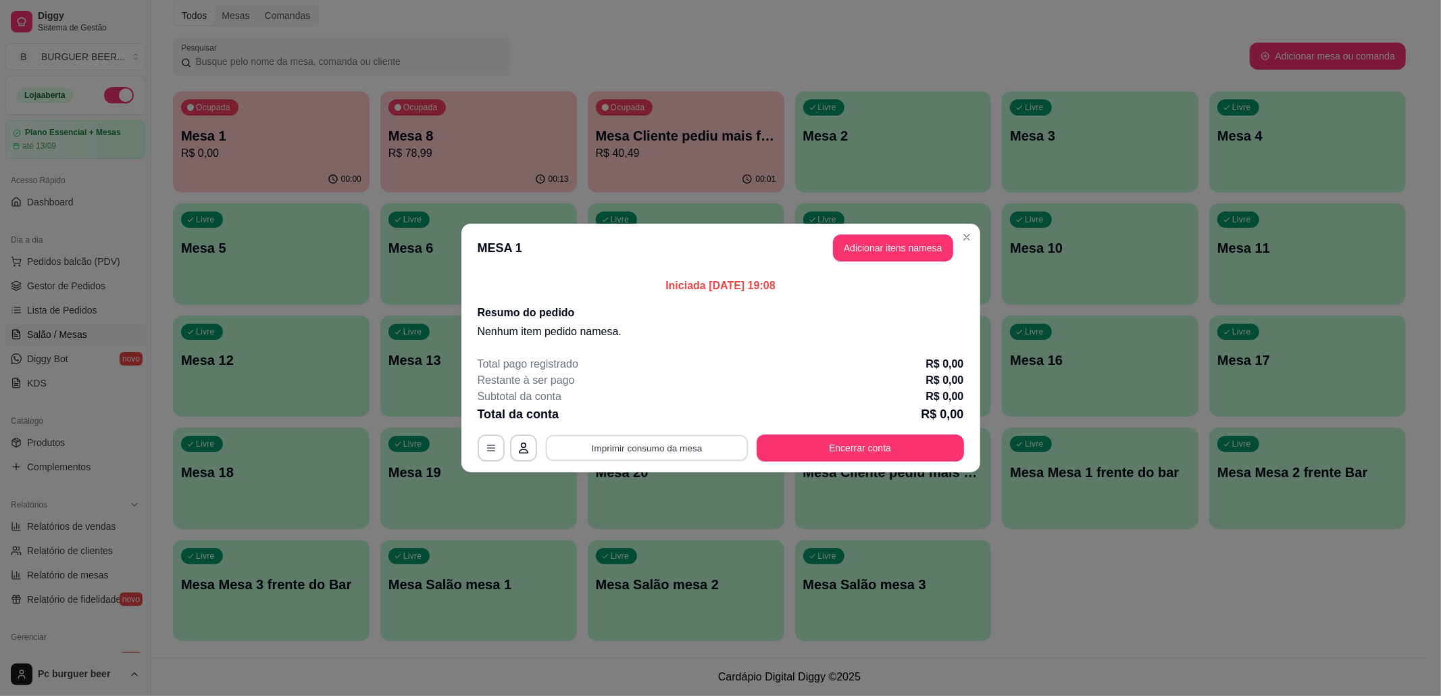
click at [701, 442] on button "Imprimir consumo da mesa" at bounding box center [646, 448] width 203 height 26
click at [925, 241] on button "Adicionar itens na mesa" at bounding box center [893, 247] width 120 height 27
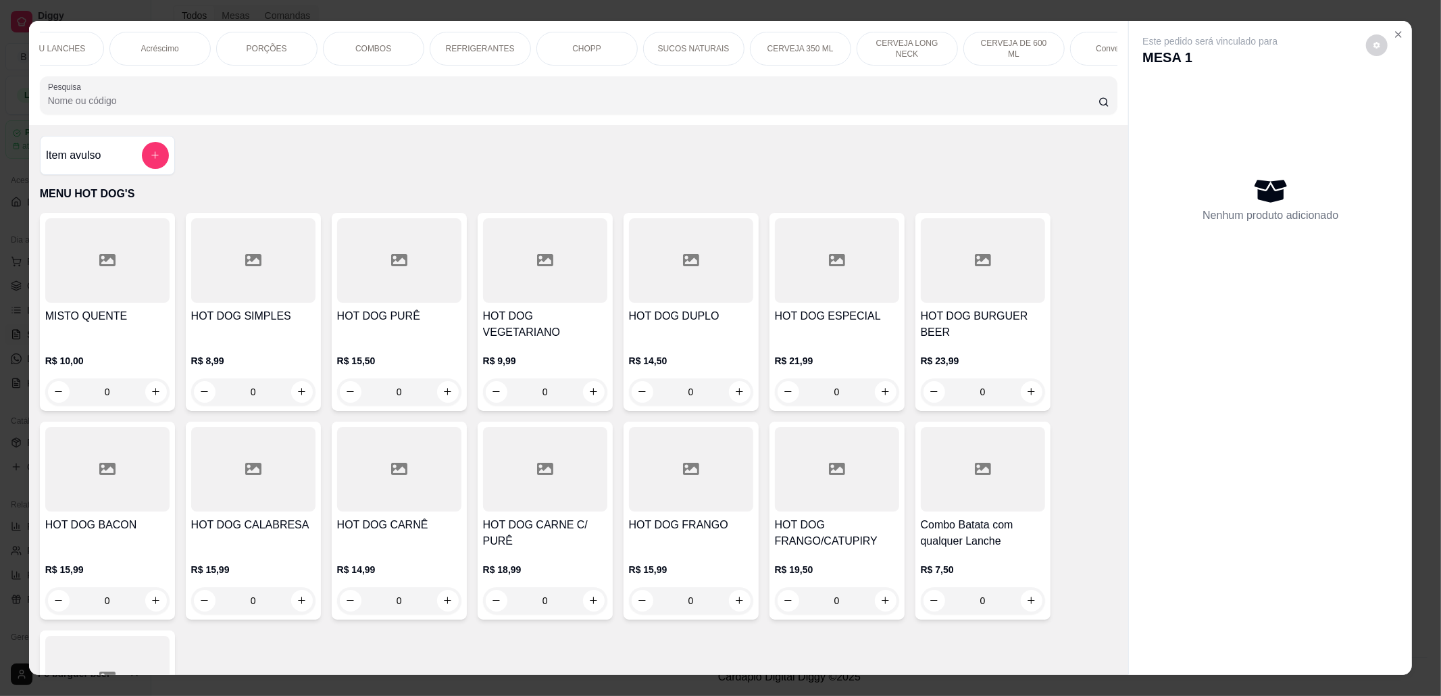
scroll to position [0, 180]
click at [986, 42] on div "CERVEJA DE 600 ML" at bounding box center [977, 49] width 101 height 34
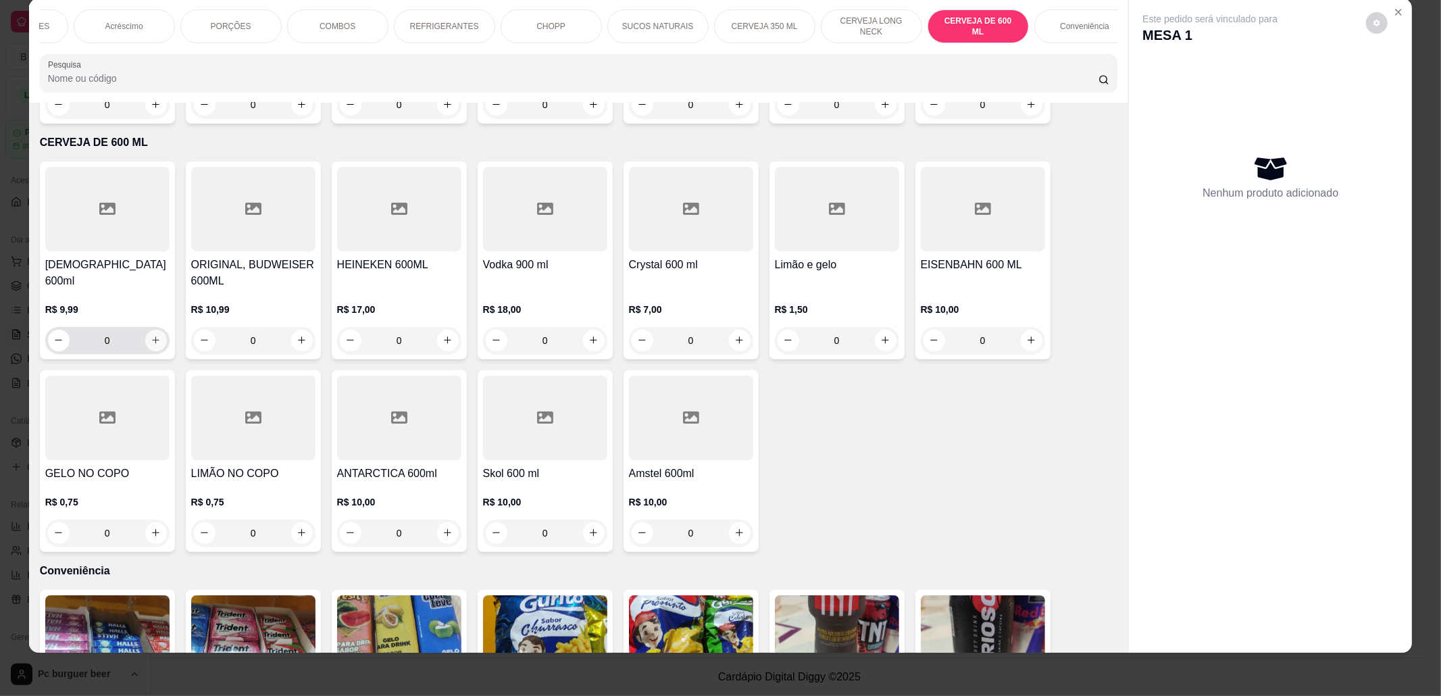
click at [151, 335] on icon "increase-product-quantity" at bounding box center [156, 340] width 10 height 10
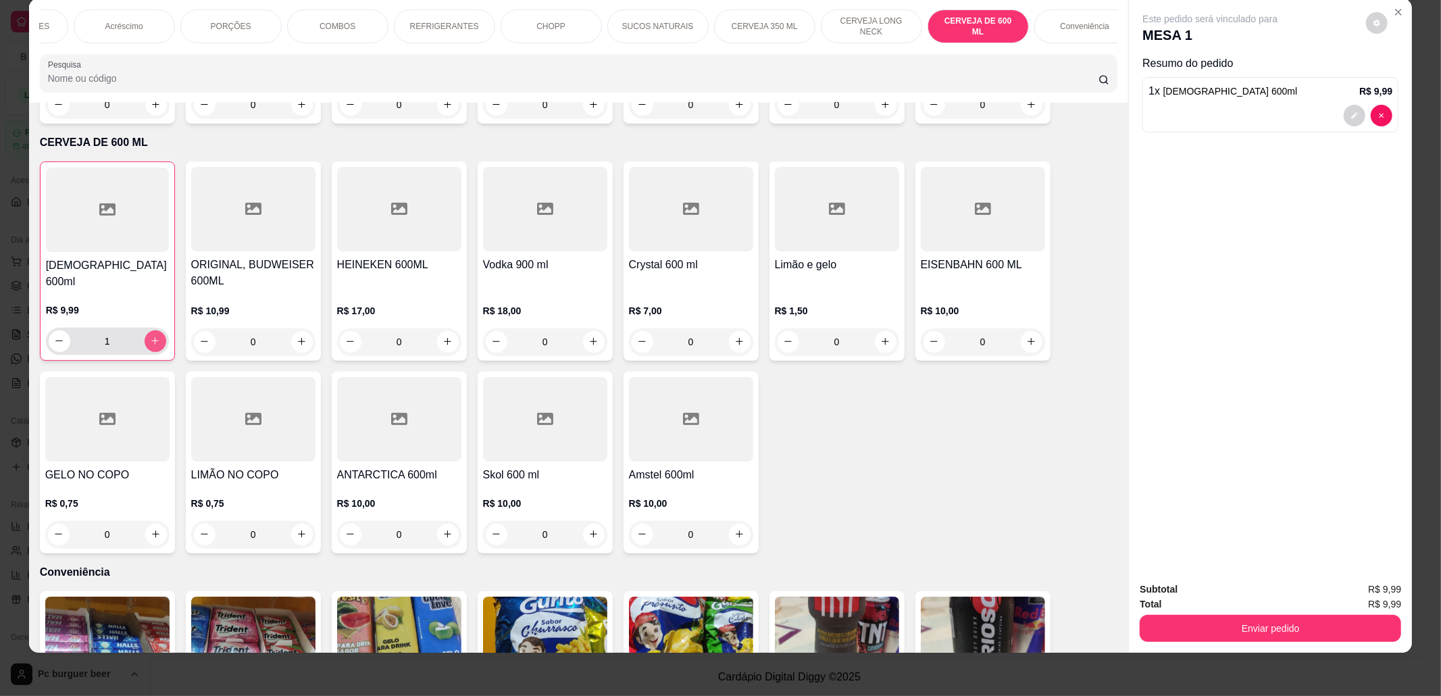
type input "1"
click at [1173, 630] on button "Enviar pedido" at bounding box center [1270, 628] width 253 height 26
click at [1205, 588] on button "Não registrar e enviar pedido" at bounding box center [1224, 596] width 141 height 26
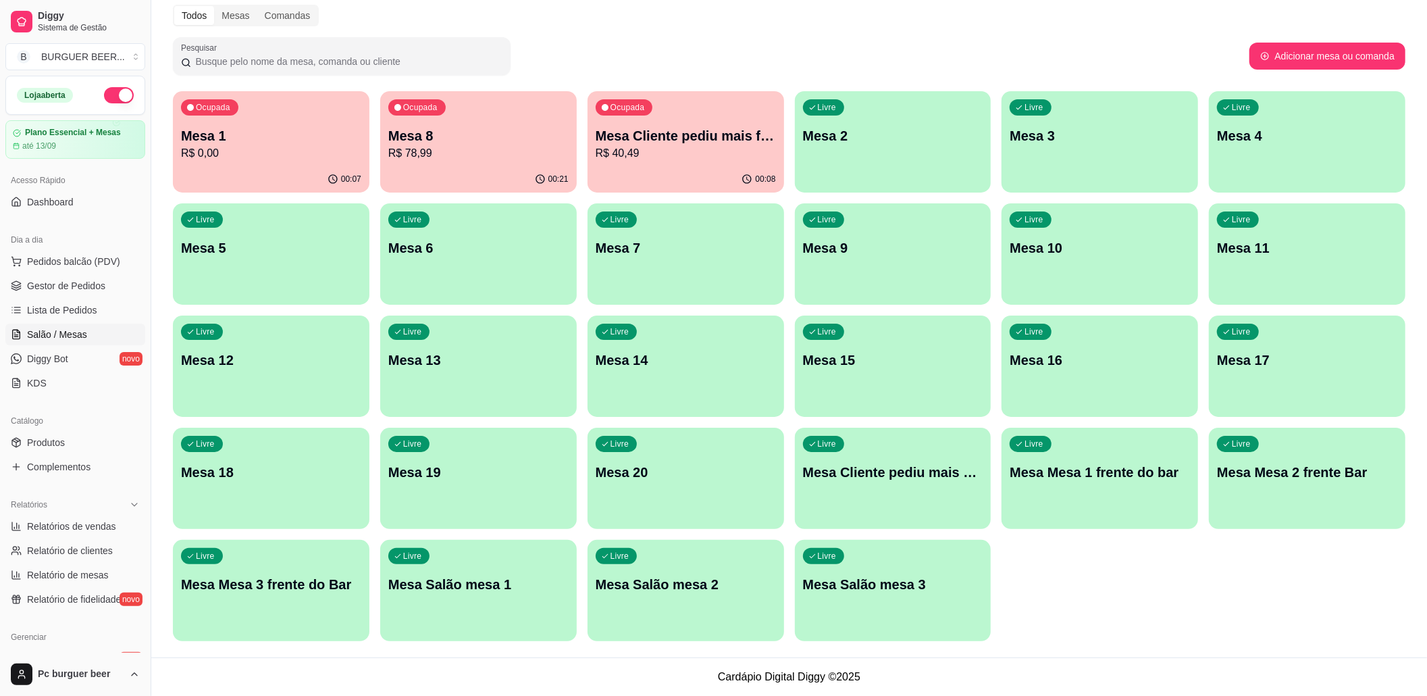
click at [519, 153] on p "R$ 78,99" at bounding box center [478, 153] width 180 height 16
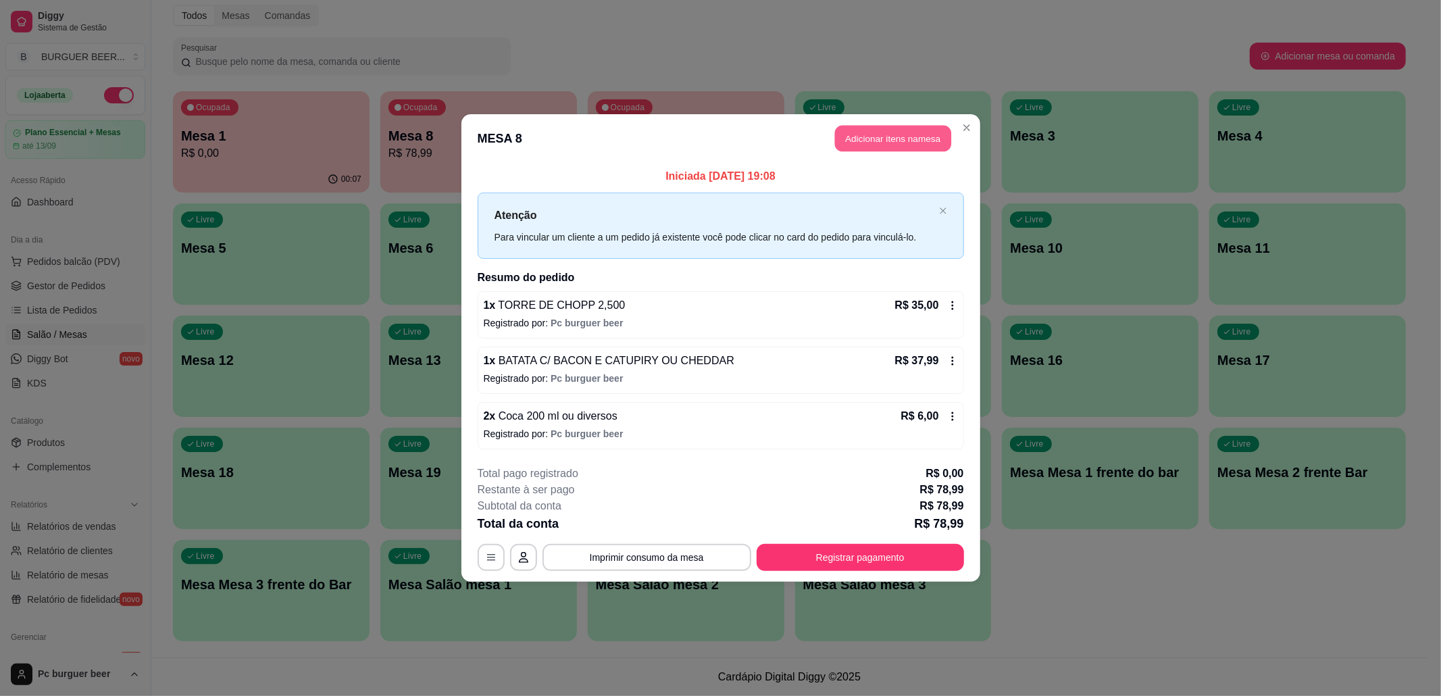
click at [894, 131] on button "Adicionar itens na mesa" at bounding box center [893, 139] width 116 height 26
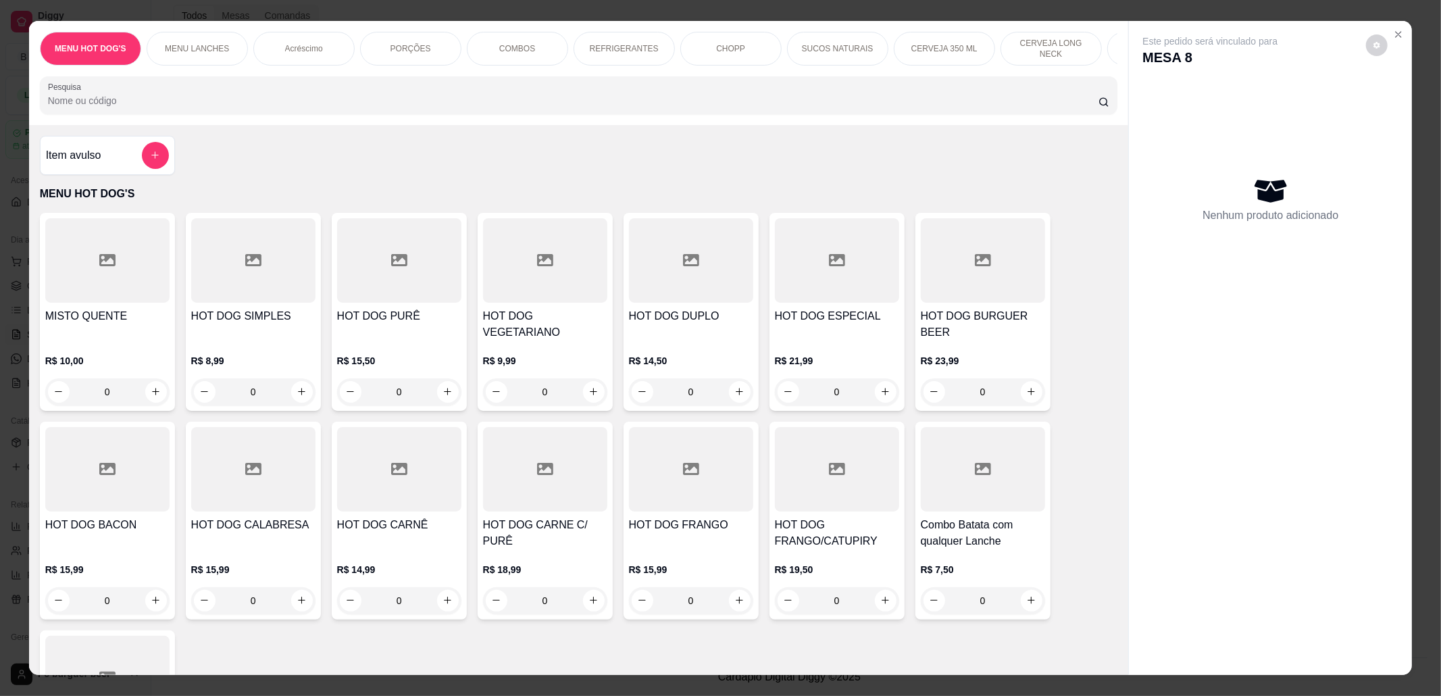
click at [200, 45] on p "MENU LANCHES" at bounding box center [197, 48] width 64 height 11
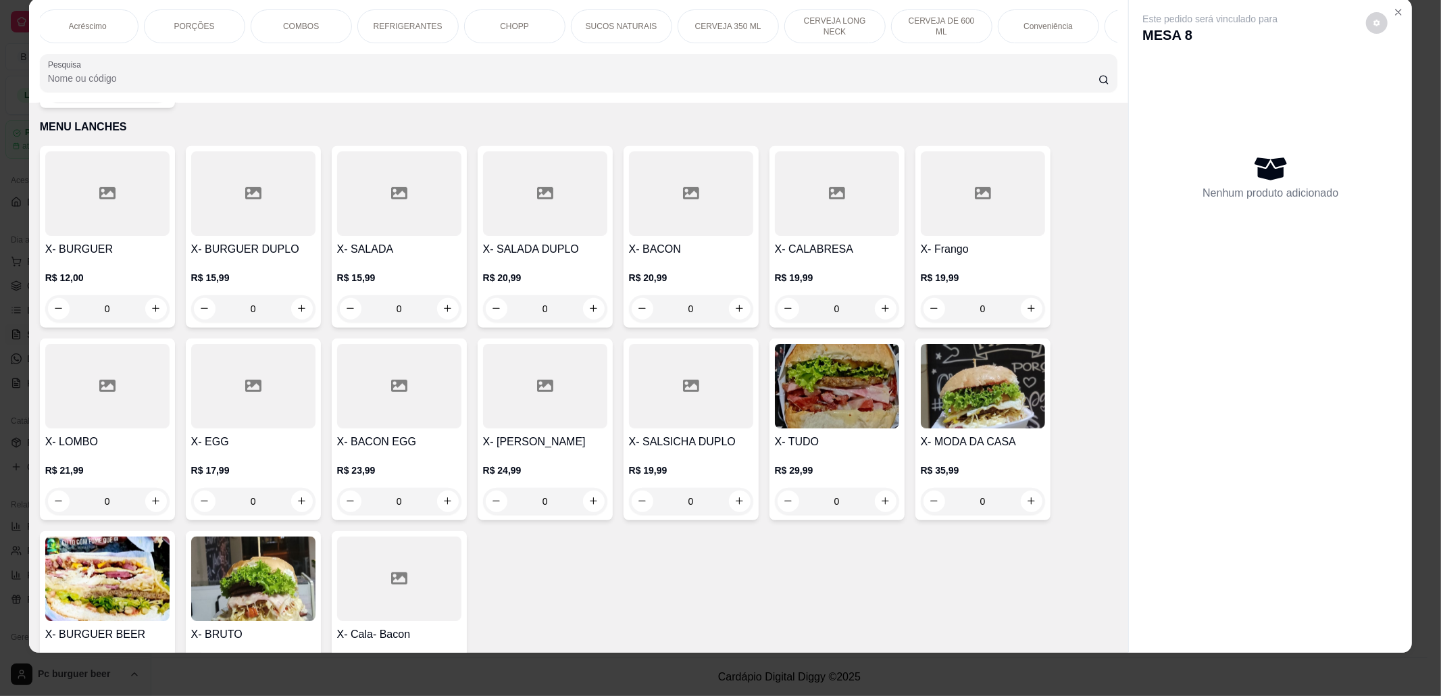
scroll to position [0, 252]
click at [1014, 25] on p "Conveniência" at bounding box center [1012, 26] width 49 height 11
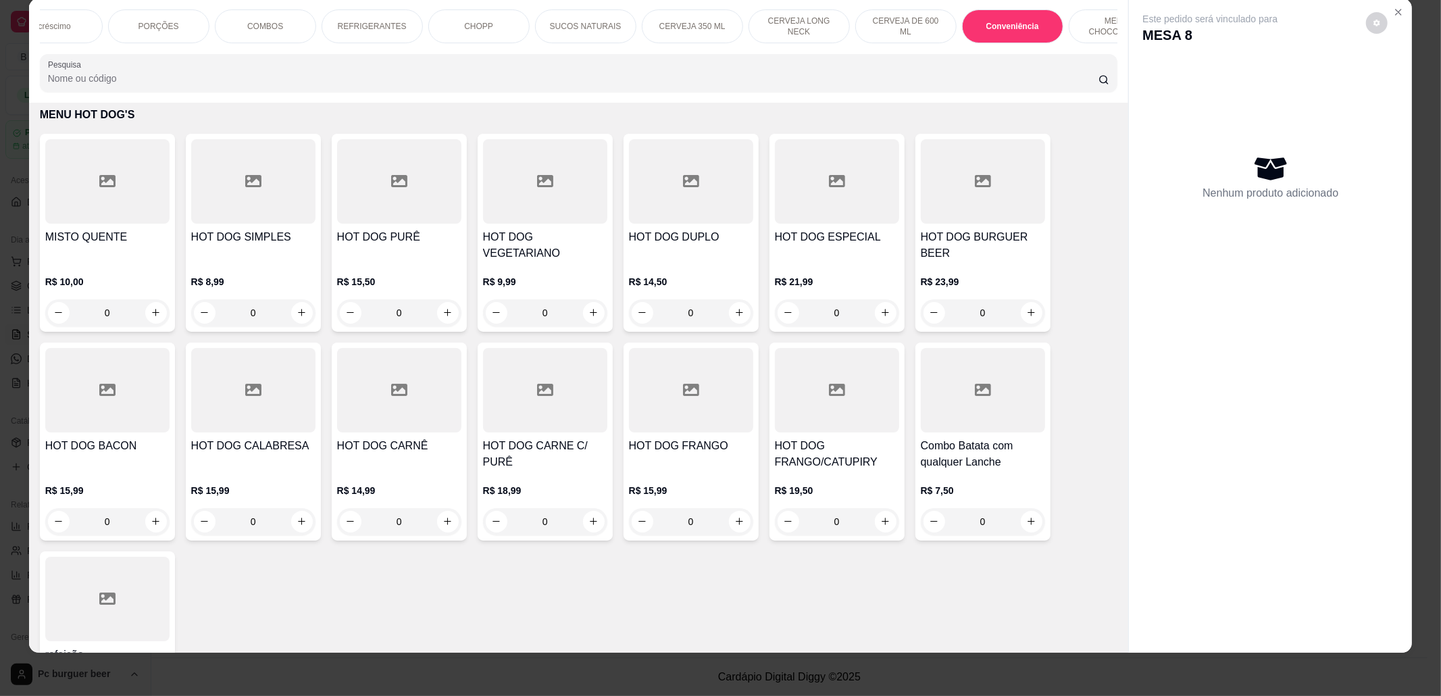
scroll to position [0, 0]
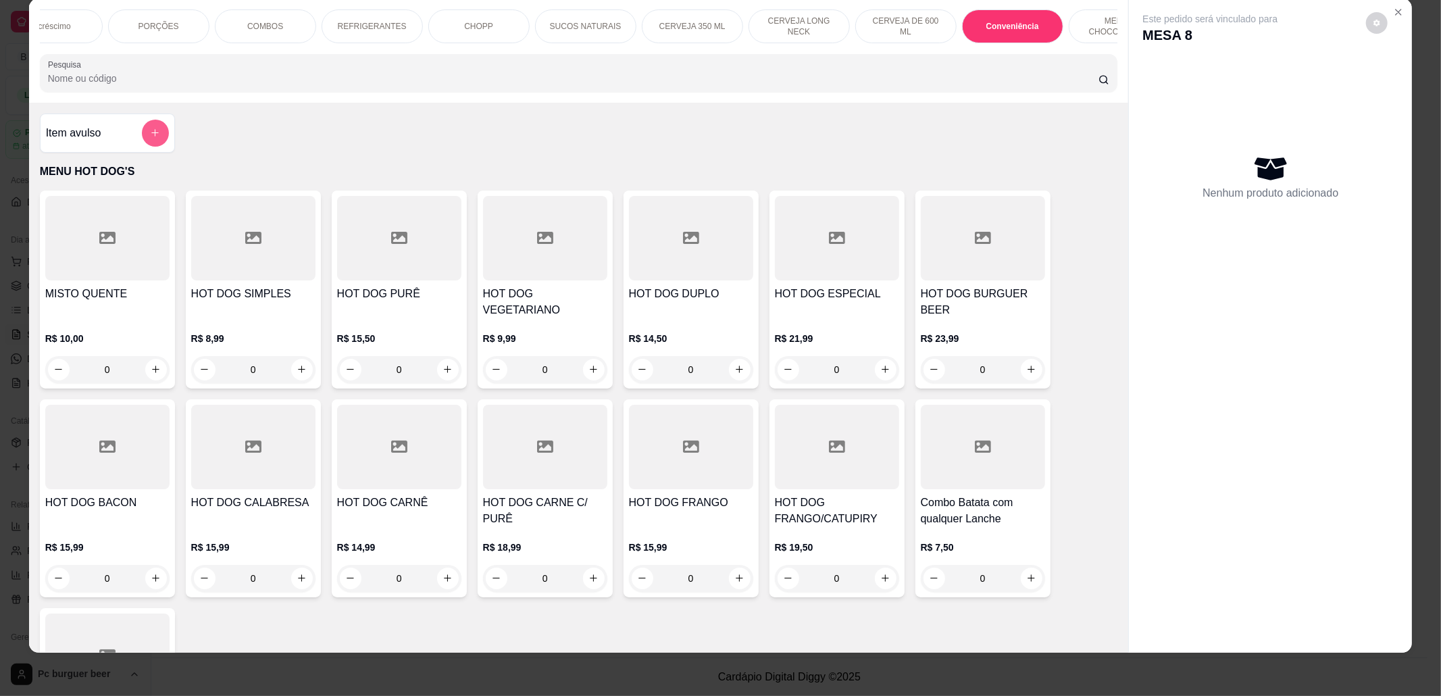
click at [150, 138] on icon "add-separate-item" at bounding box center [155, 133] width 10 height 10
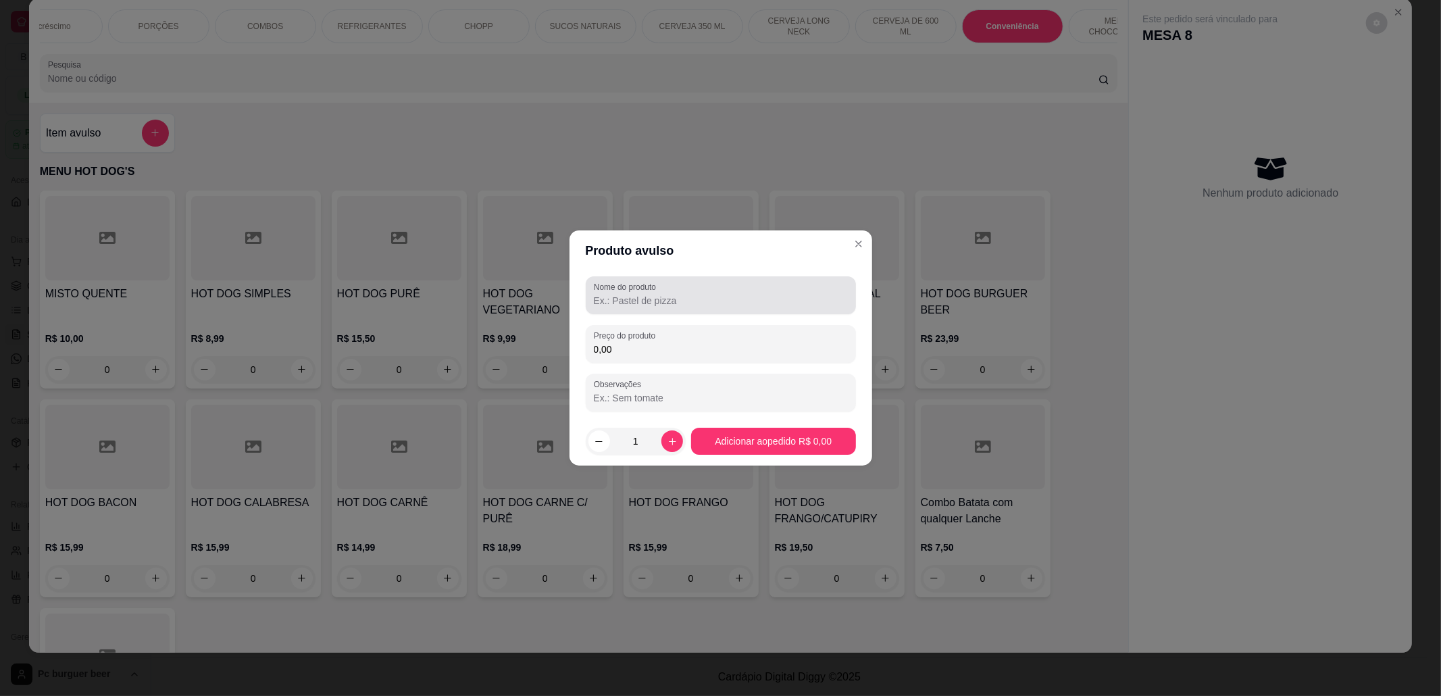
click at [665, 301] on input "Nome do produto" at bounding box center [721, 301] width 254 height 14
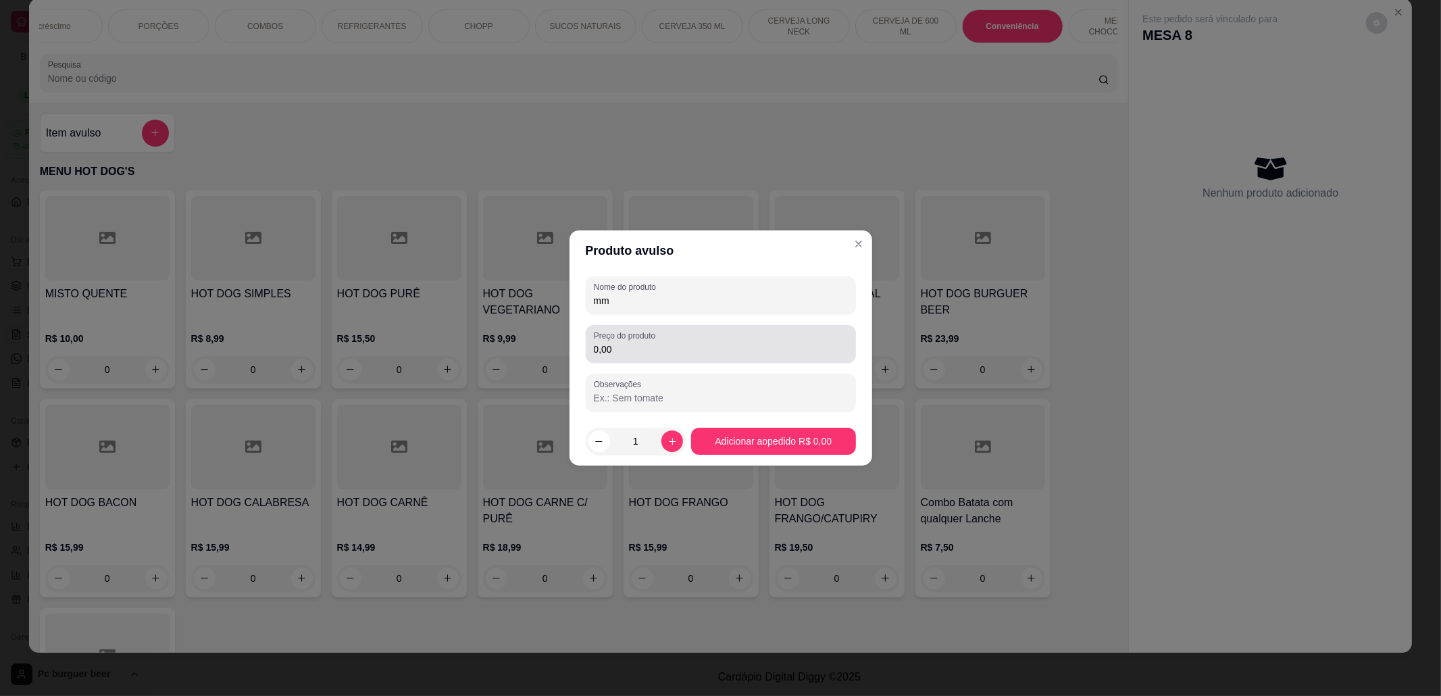
type input "mm"
click at [660, 354] on input "0,00" at bounding box center [721, 349] width 254 height 14
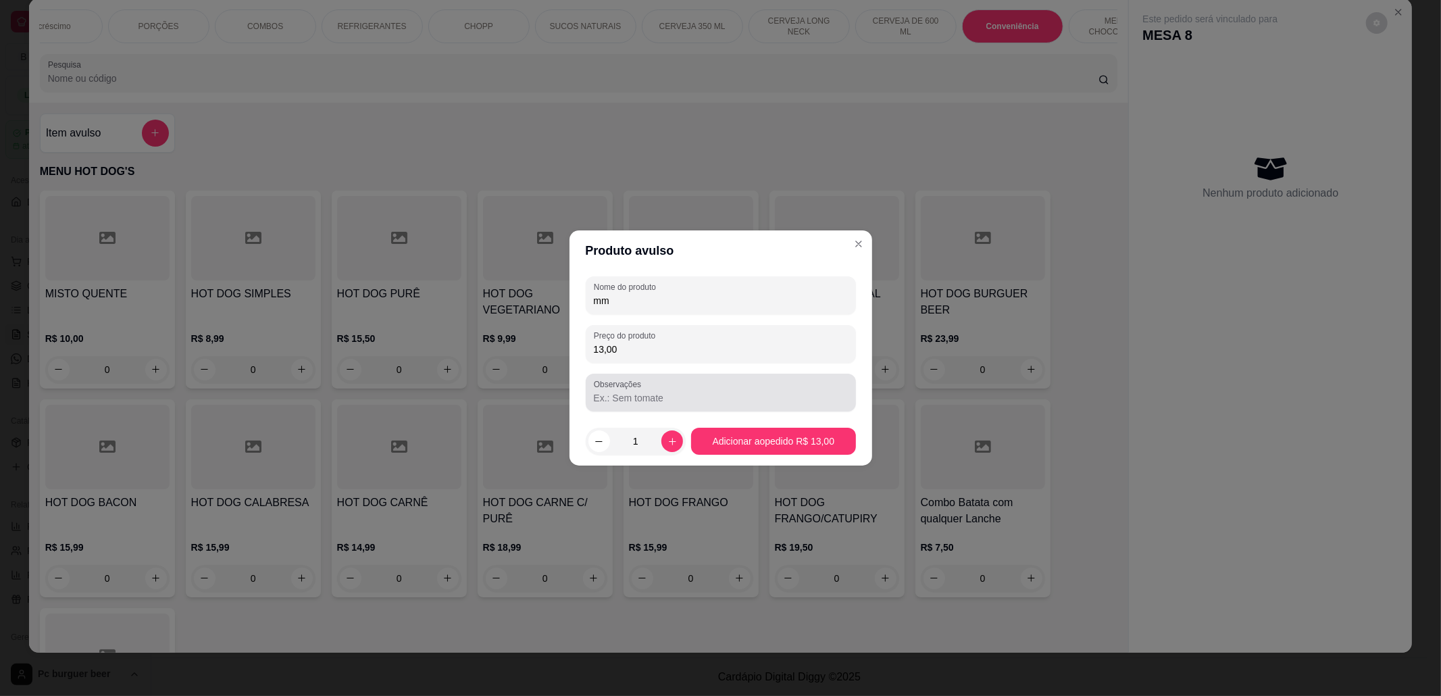
type input "13,00"
click at [634, 392] on input "Observações" at bounding box center [721, 398] width 254 height 14
type input "2"
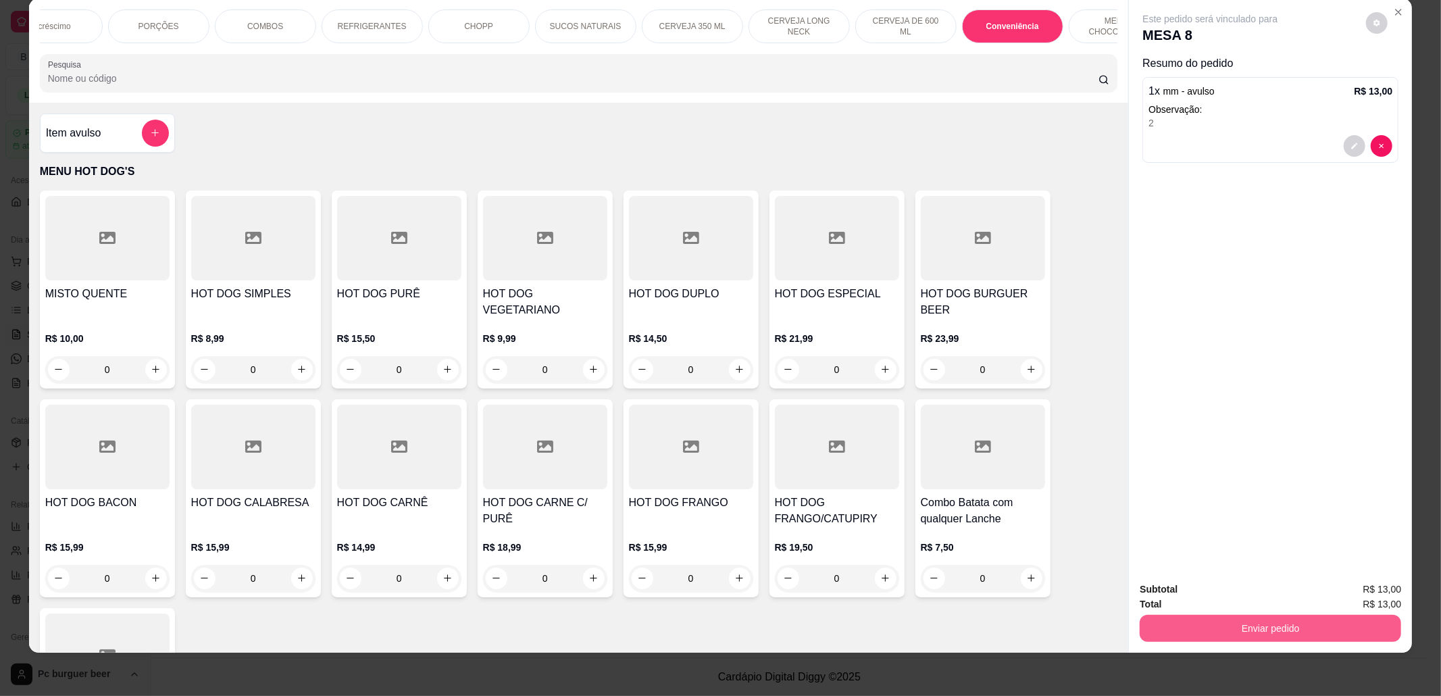
click at [1212, 617] on button "Enviar pedido" at bounding box center [1270, 628] width 261 height 27
click at [1221, 592] on button "Não registrar e enviar pedido" at bounding box center [1224, 596] width 141 height 26
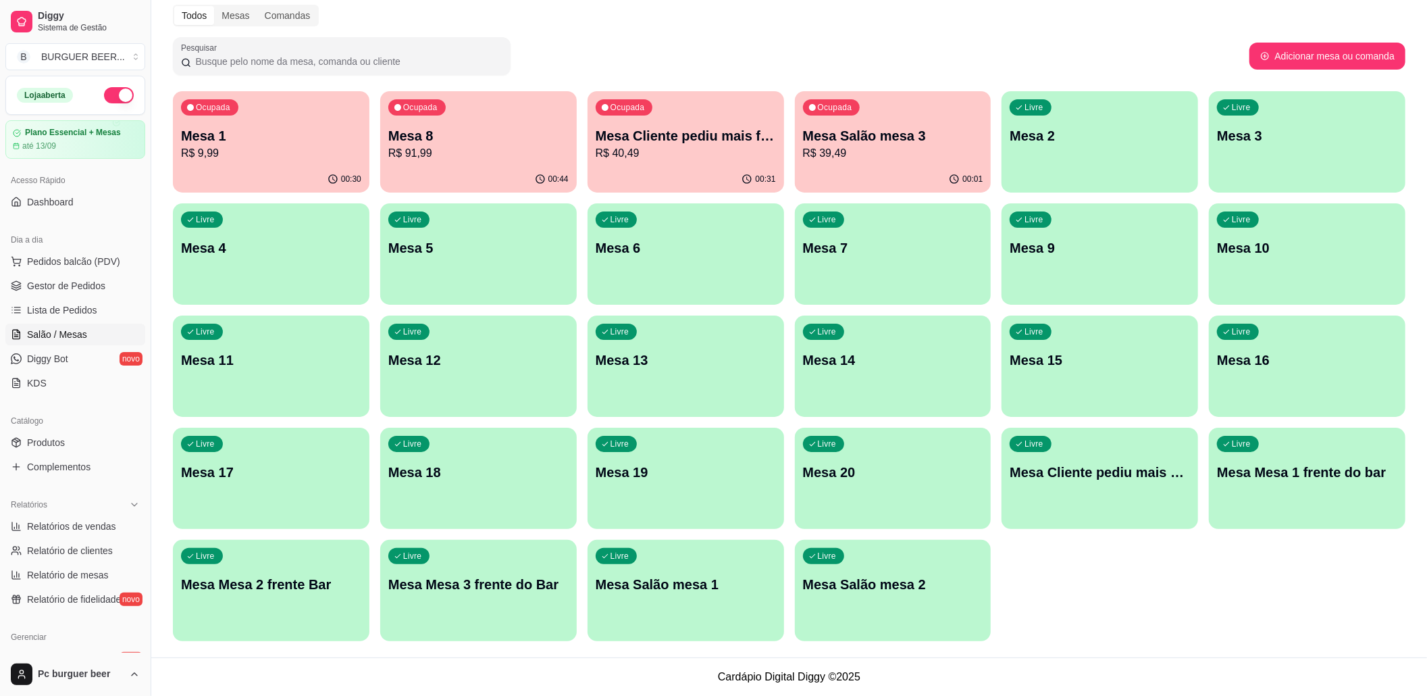
click at [907, 149] on p "R$ 39,49" at bounding box center [893, 153] width 180 height 16
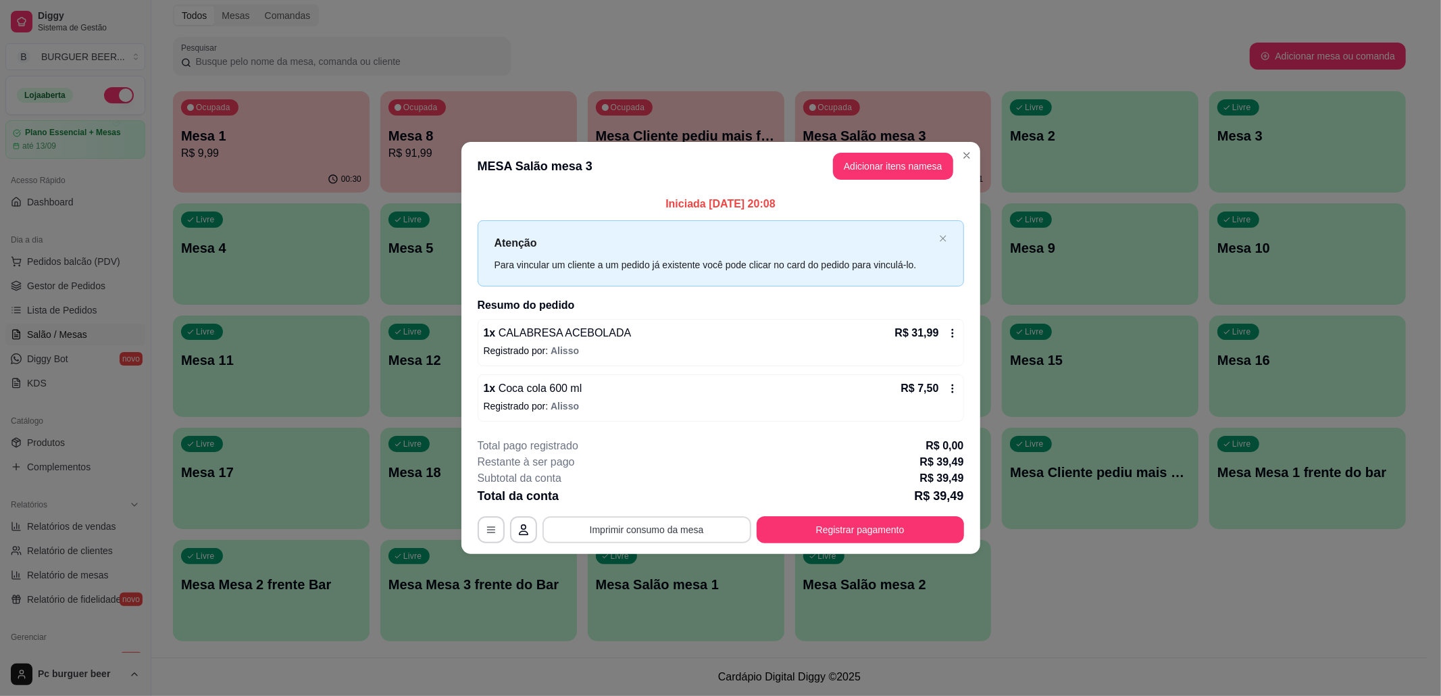
click at [687, 527] on button "Imprimir consumo da mesa" at bounding box center [646, 529] width 209 height 27
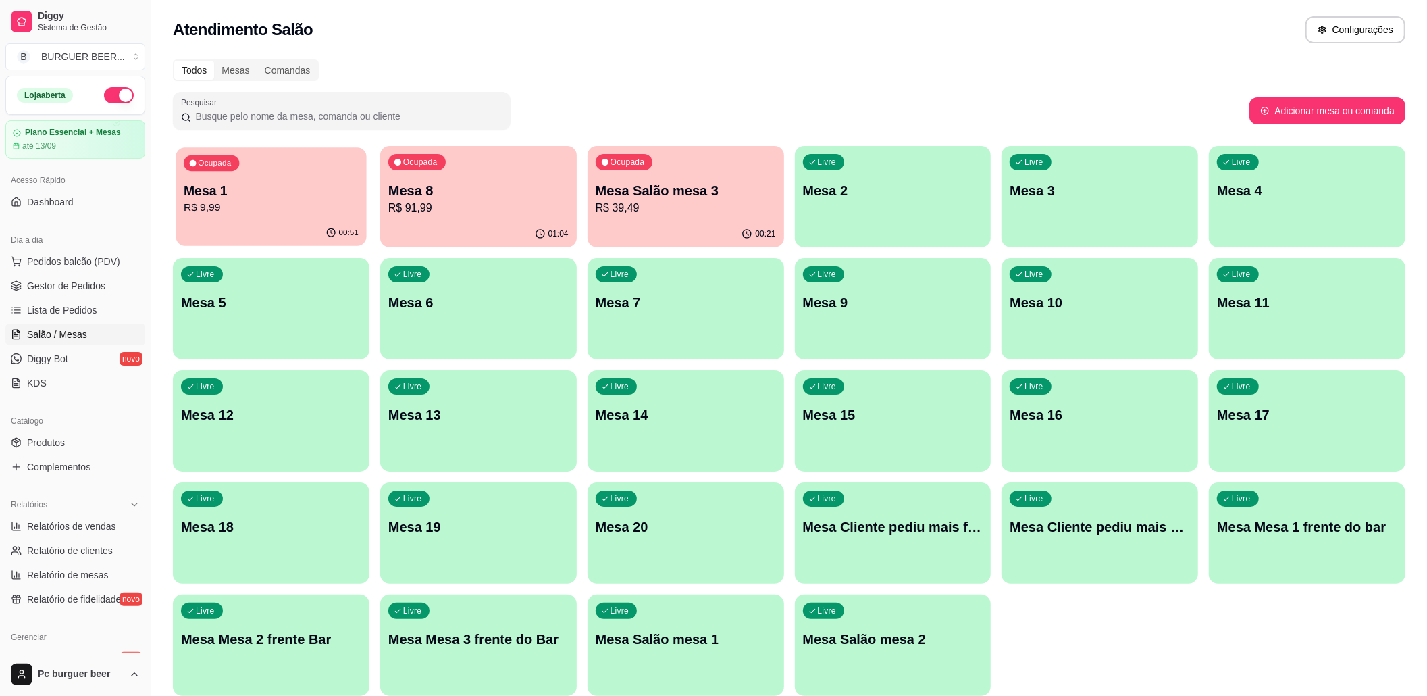
click at [317, 209] on p "R$ 9,99" at bounding box center [271, 208] width 175 height 16
click at [443, 195] on p "Mesa 8" at bounding box center [478, 190] width 180 height 19
click at [724, 193] on p "Mesa Salão mesa 3" at bounding box center [686, 190] width 180 height 19
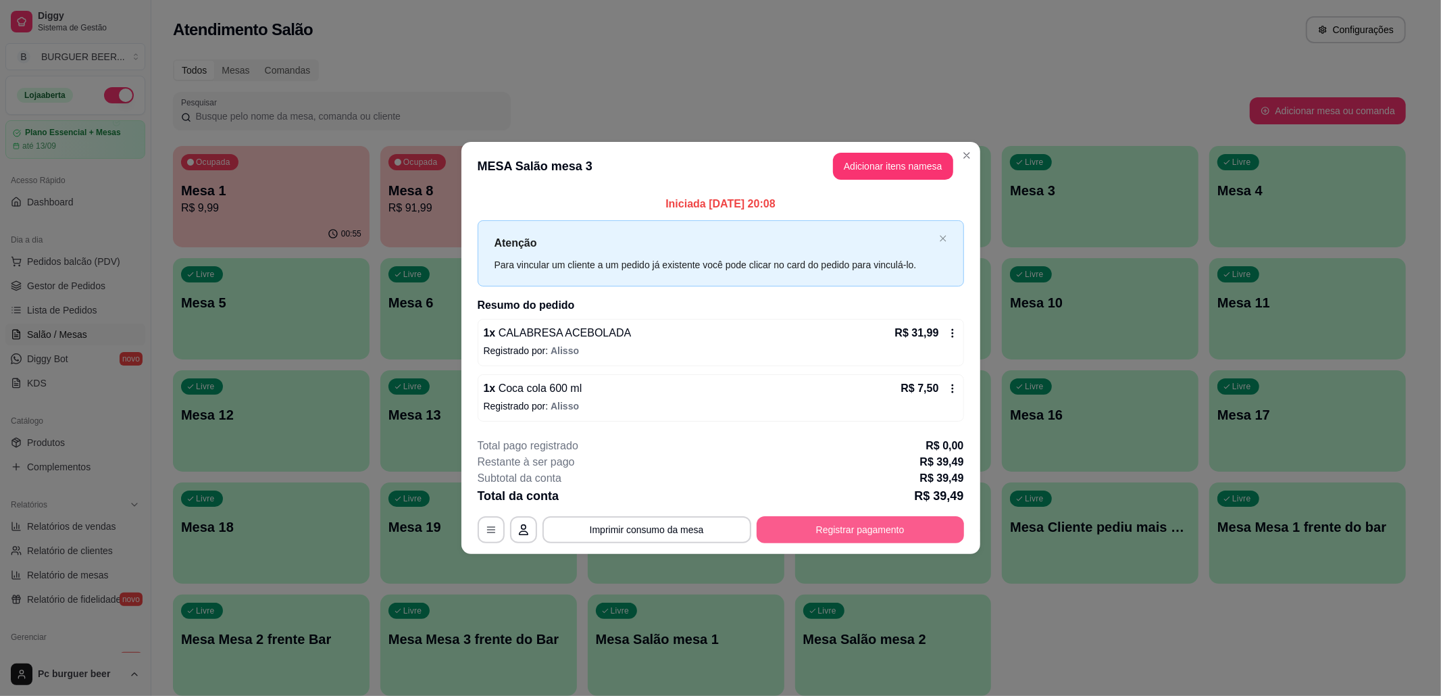
click at [786, 532] on button "Registrar pagamento" at bounding box center [860, 529] width 207 height 27
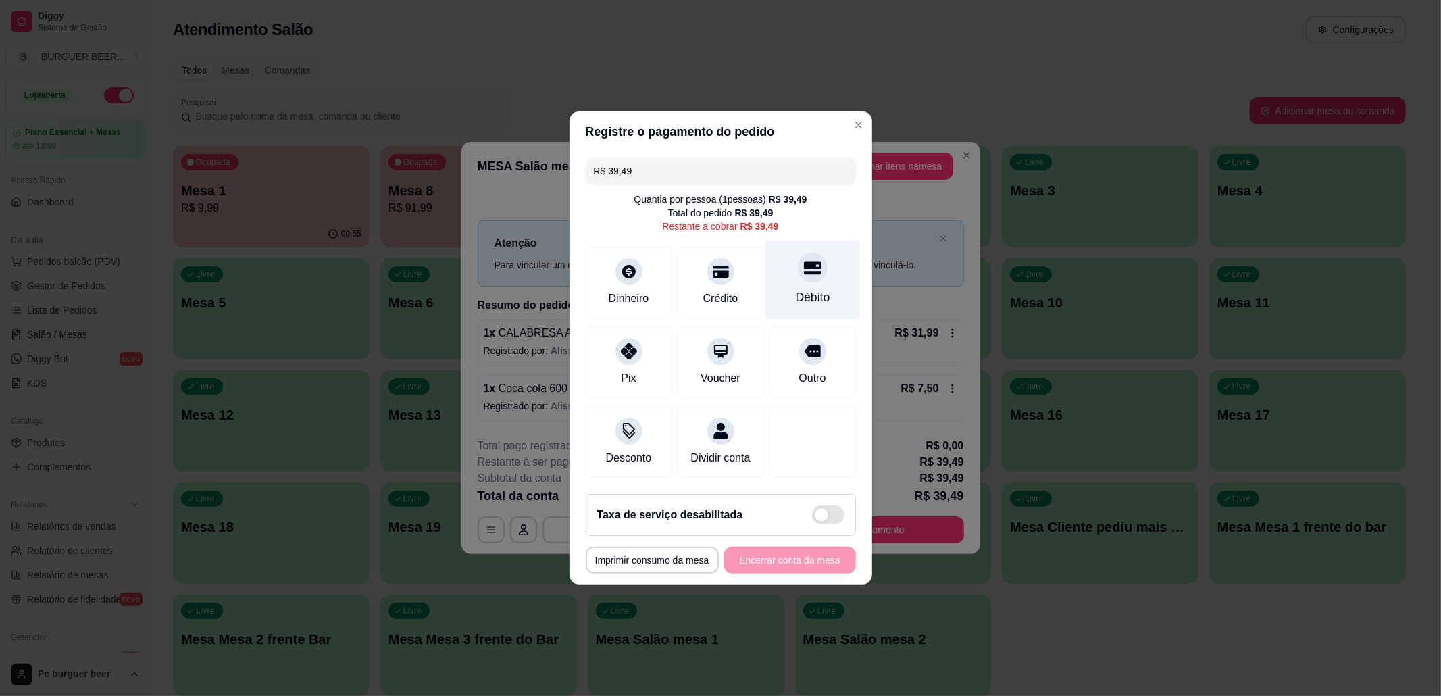
click at [803, 269] on div at bounding box center [813, 268] width 30 height 30
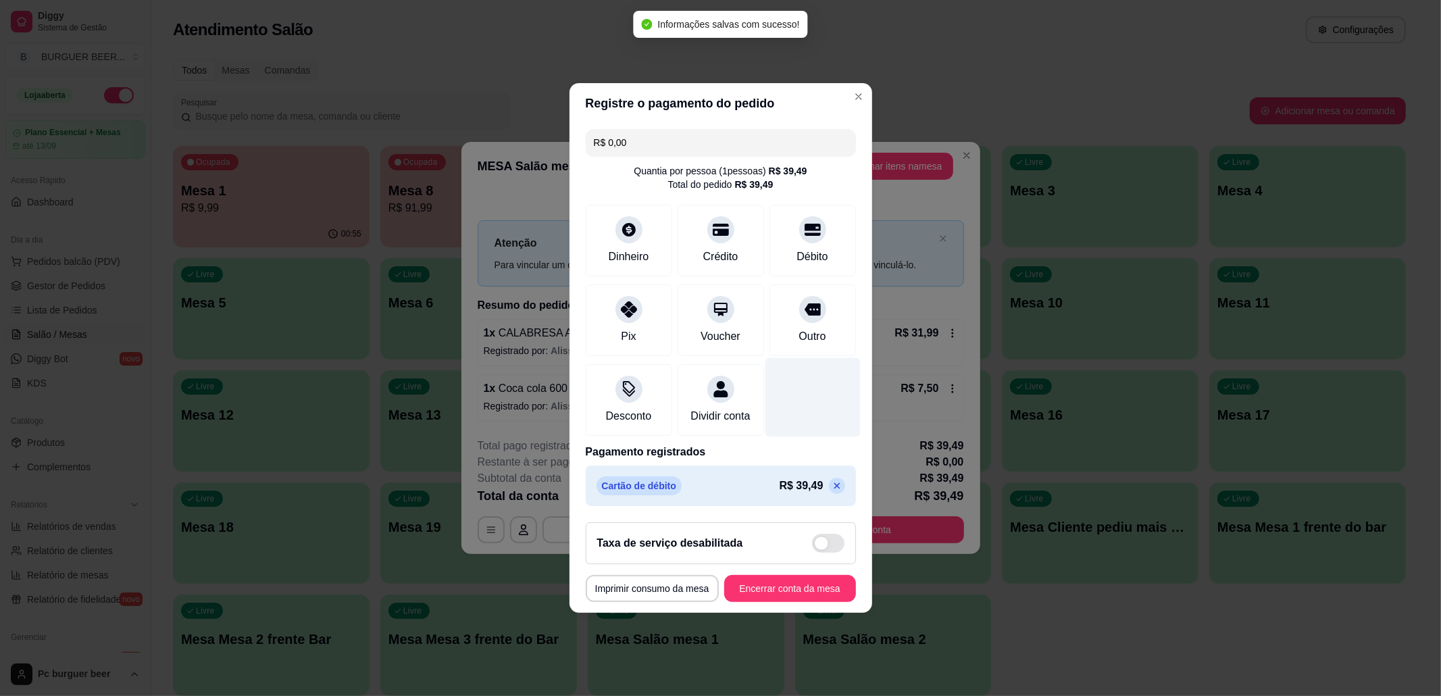
type input "R$ 0,00"
click at [733, 600] on button "Encerrar conta da mesa" at bounding box center [790, 588] width 132 height 27
